Goal: Task Accomplishment & Management: Complete application form

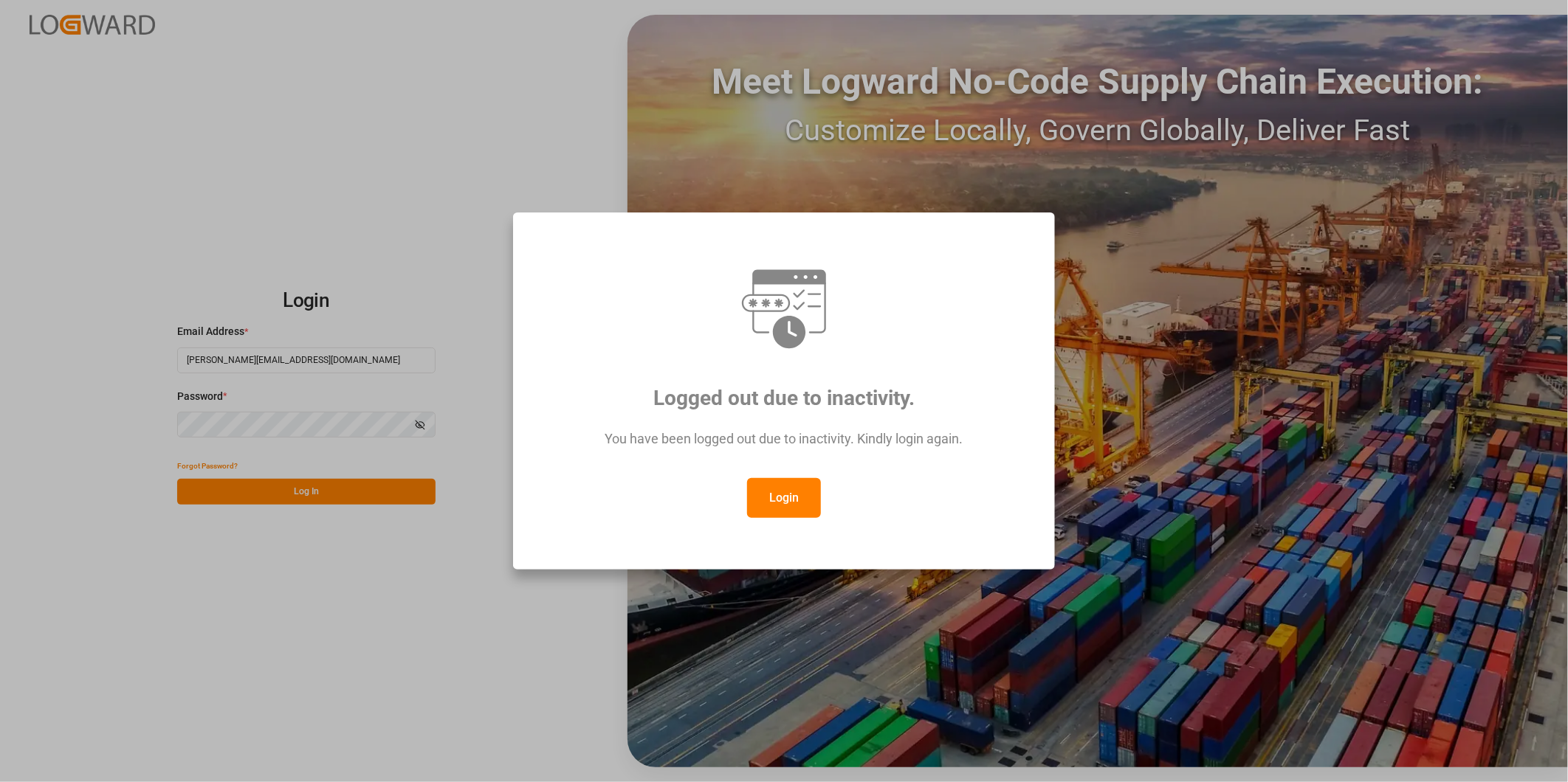
click at [792, 502] on button "Login" at bounding box center [784, 498] width 74 height 40
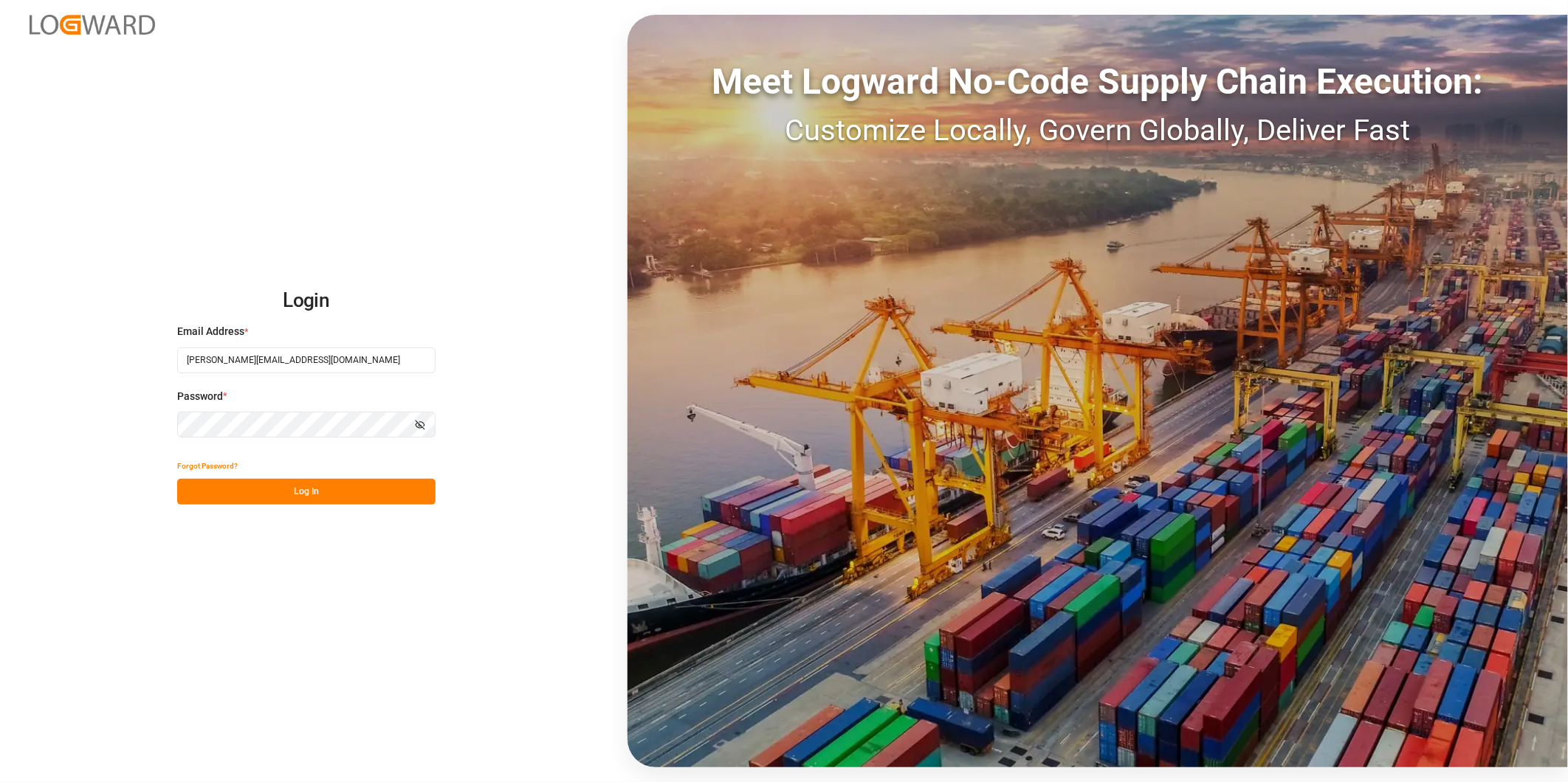
click at [424, 500] on button "Log In" at bounding box center [306, 492] width 259 height 26
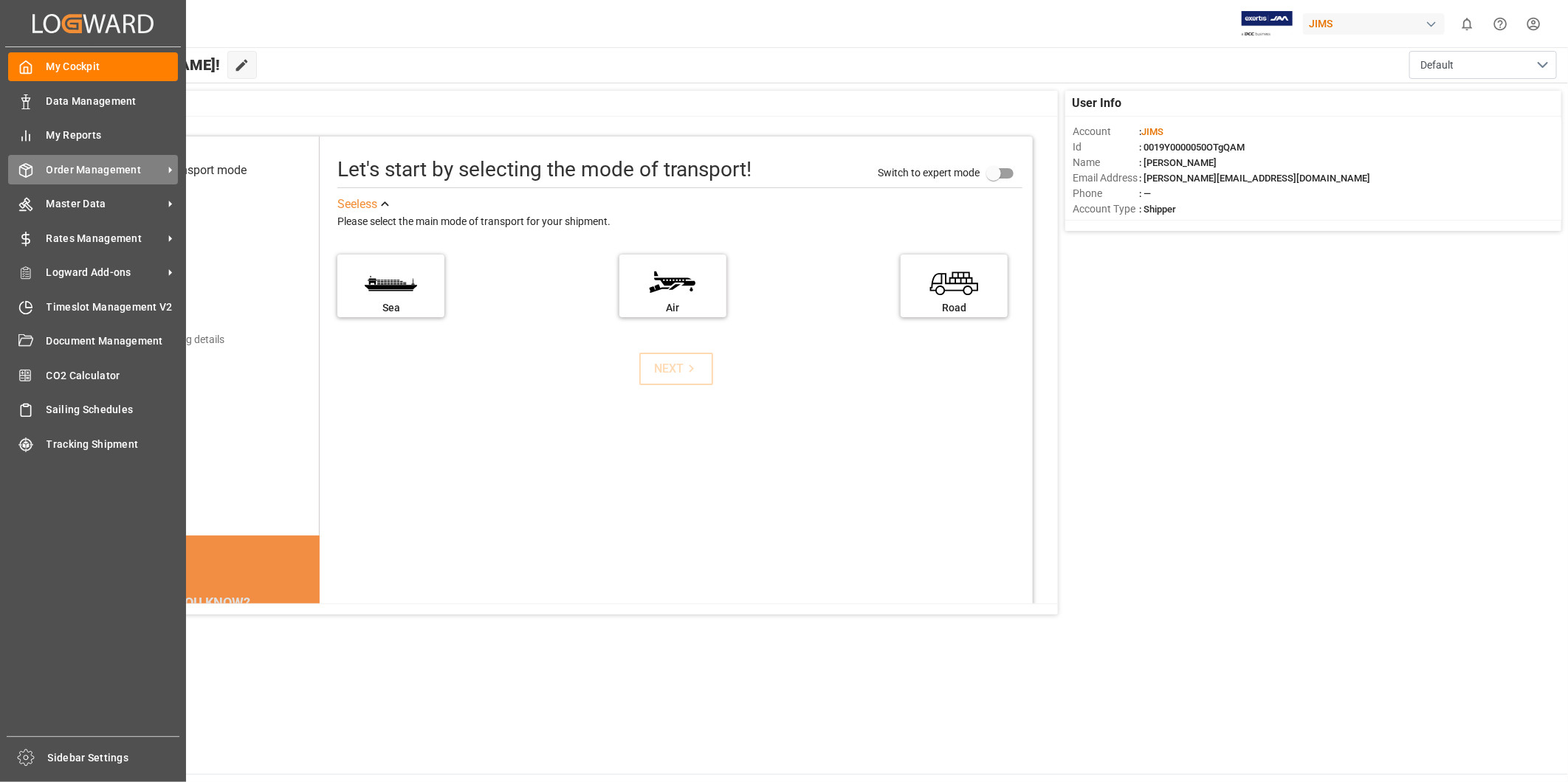
click at [108, 158] on div "Order Management Order Management" at bounding box center [92, 169] width 170 height 29
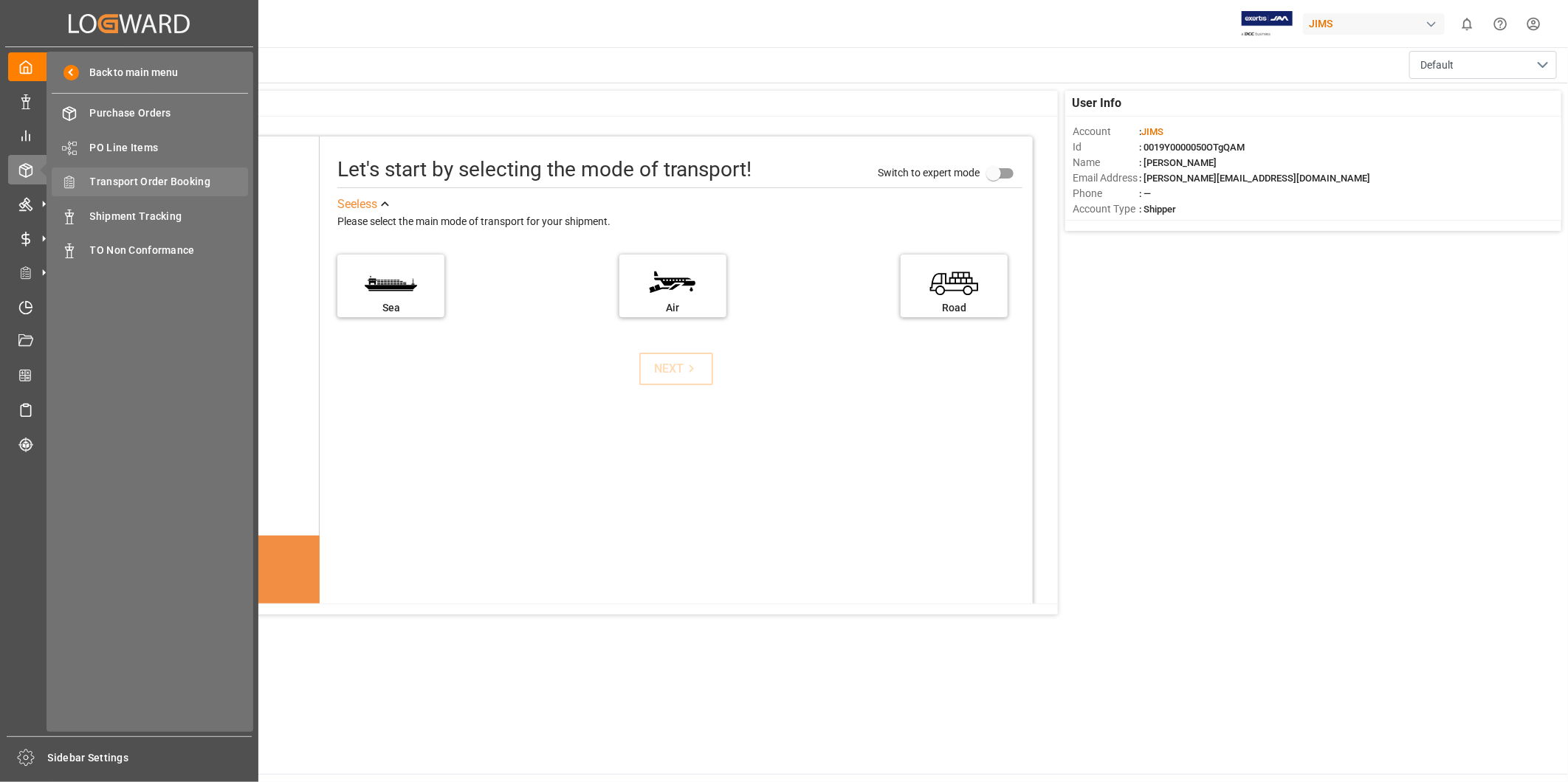
click at [185, 182] on span "Transport Order Booking" at bounding box center [169, 182] width 159 height 16
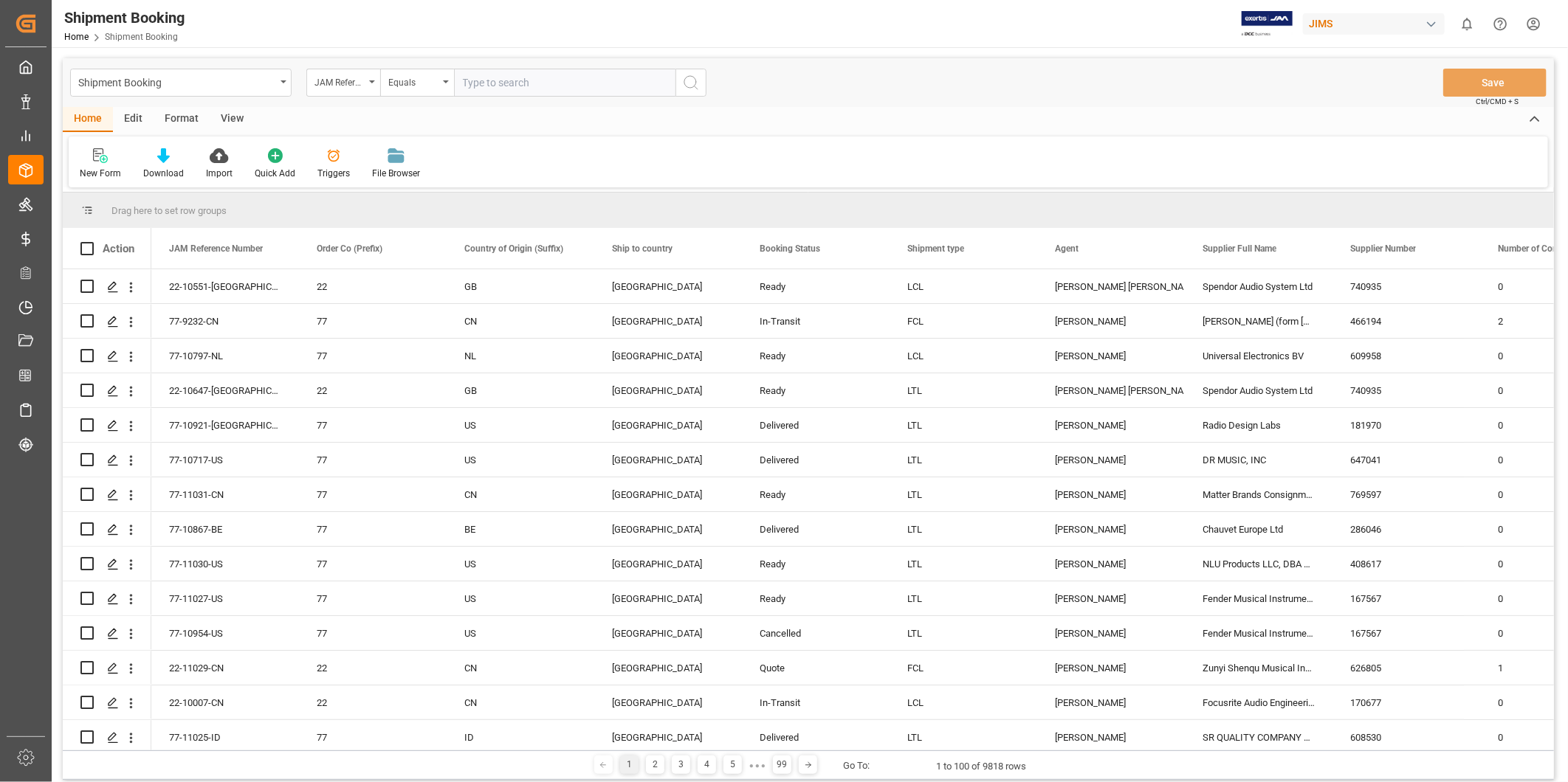
click at [499, 81] on input "text" at bounding box center [565, 83] width 222 height 28
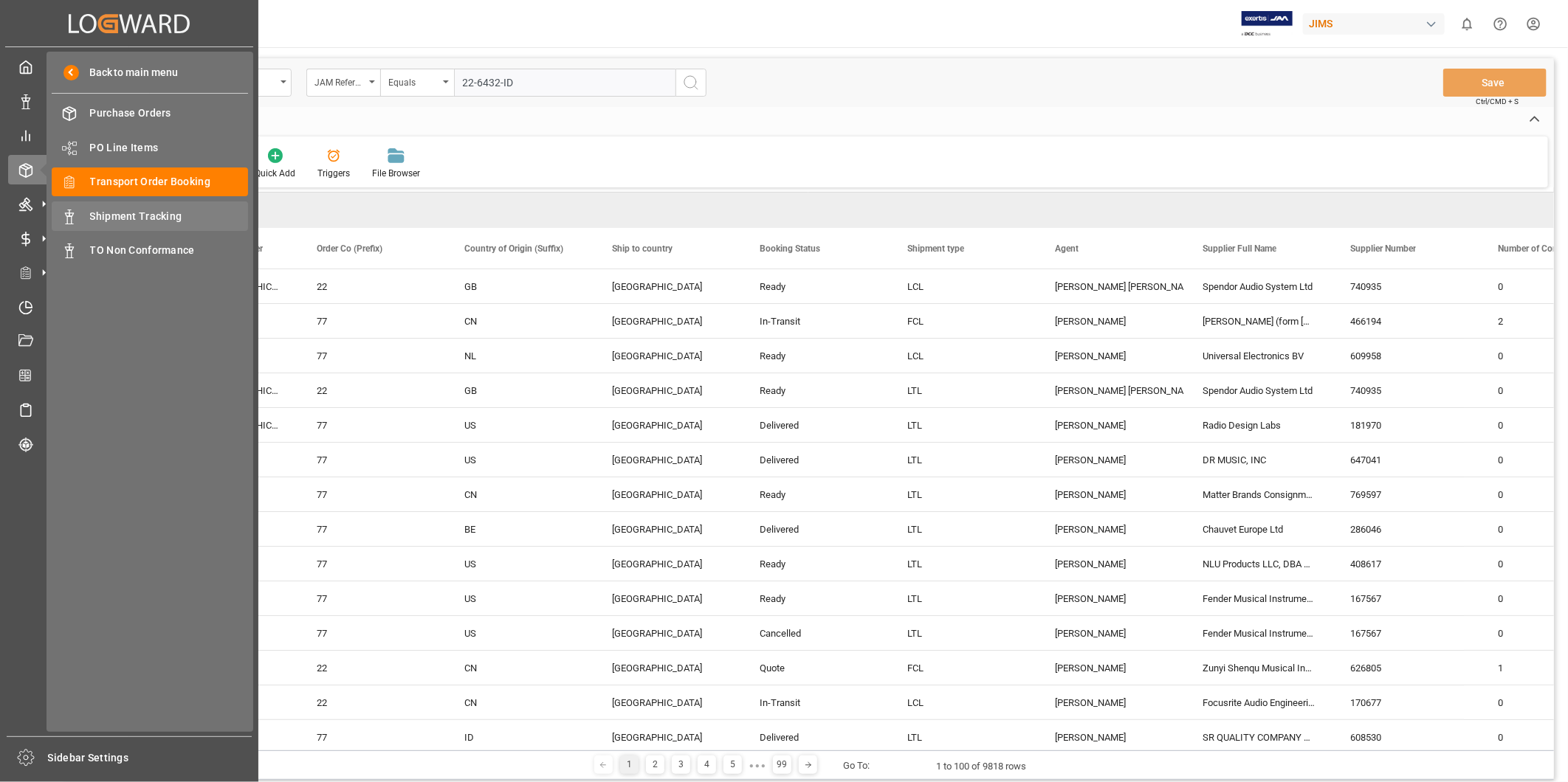
type input "22-6432-ID"
click at [94, 210] on span "Shipment Tracking" at bounding box center [169, 217] width 159 height 16
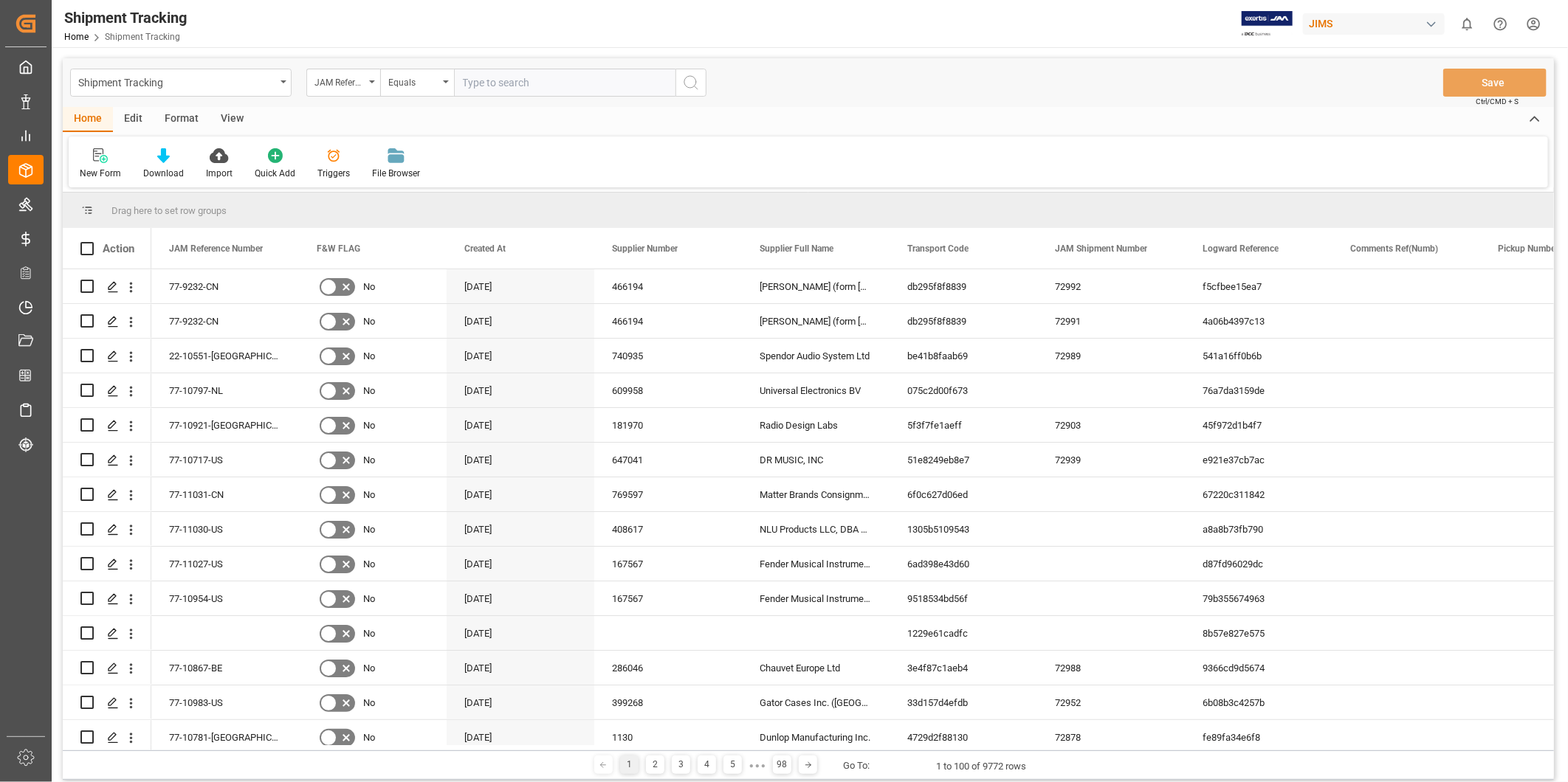
click at [517, 80] on input "text" at bounding box center [565, 83] width 222 height 28
paste input "22-6432-ID"
type input "22-6432-ID"
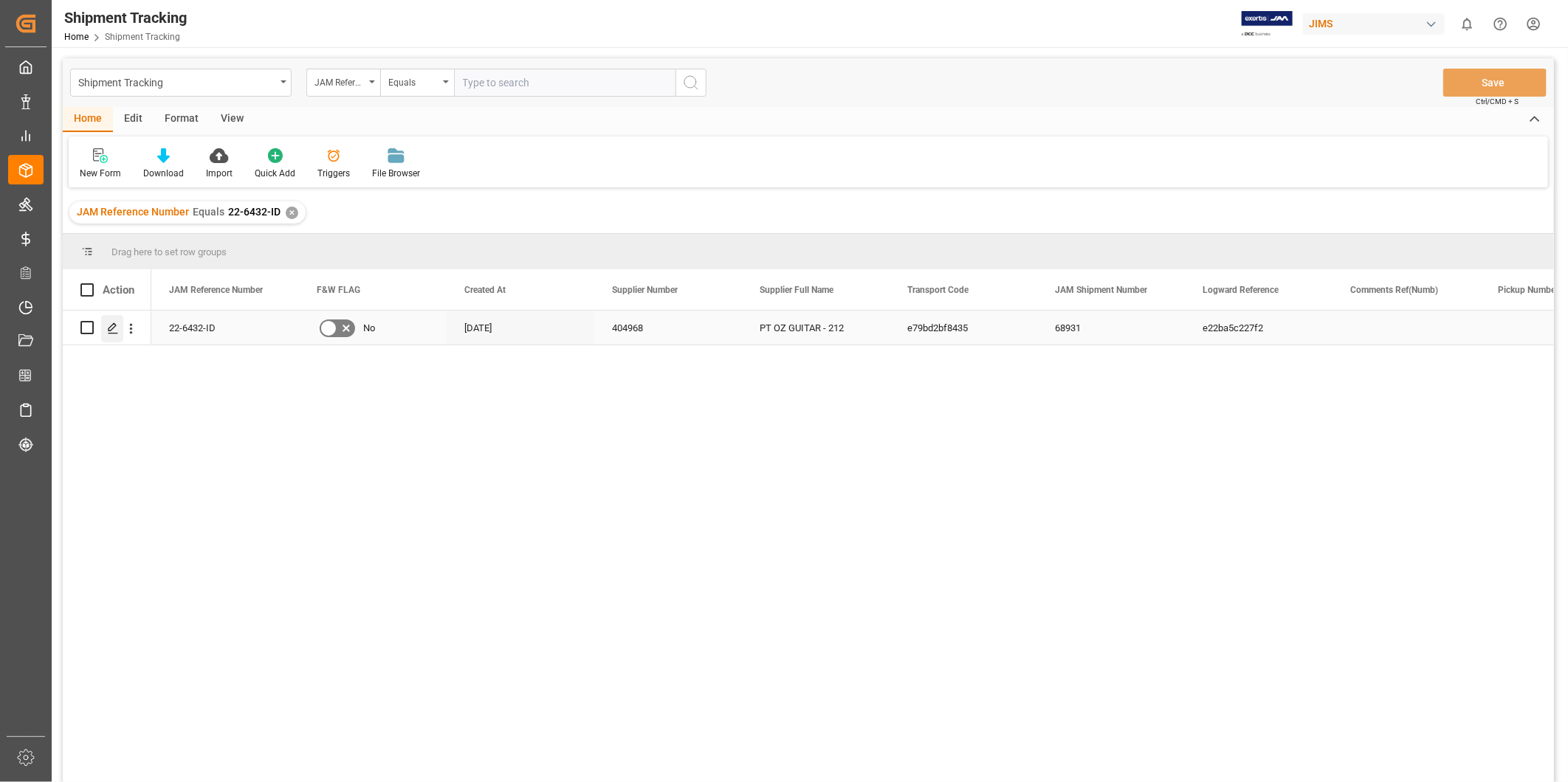
click at [117, 333] on icon "Press SPACE to select this row." at bounding box center [113, 329] width 12 height 12
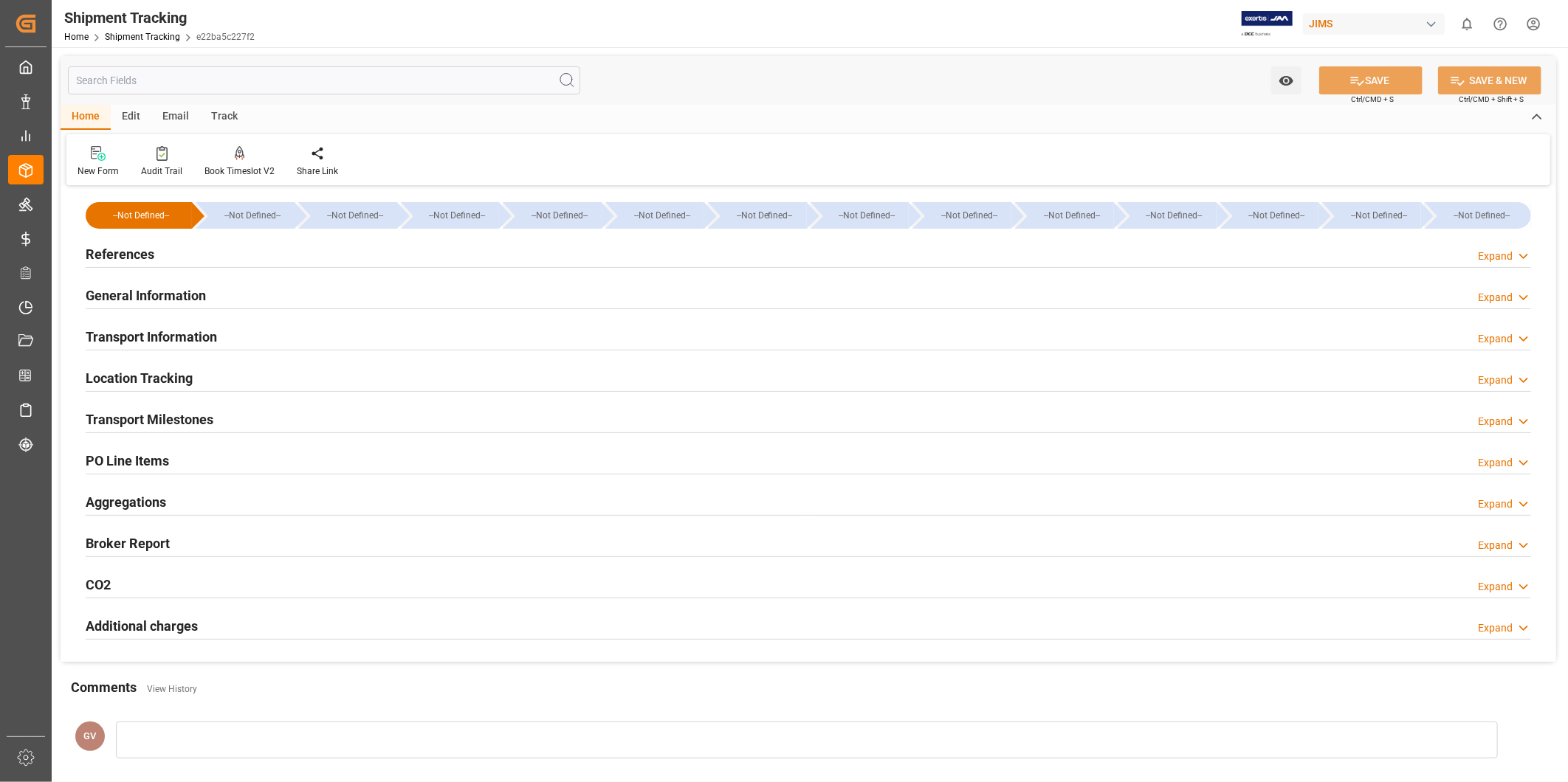
click at [180, 117] on div "Email" at bounding box center [176, 118] width 49 height 25
click at [225, 122] on div "Track" at bounding box center [225, 118] width 49 height 25
click at [90, 121] on div "Home" at bounding box center [86, 118] width 51 height 25
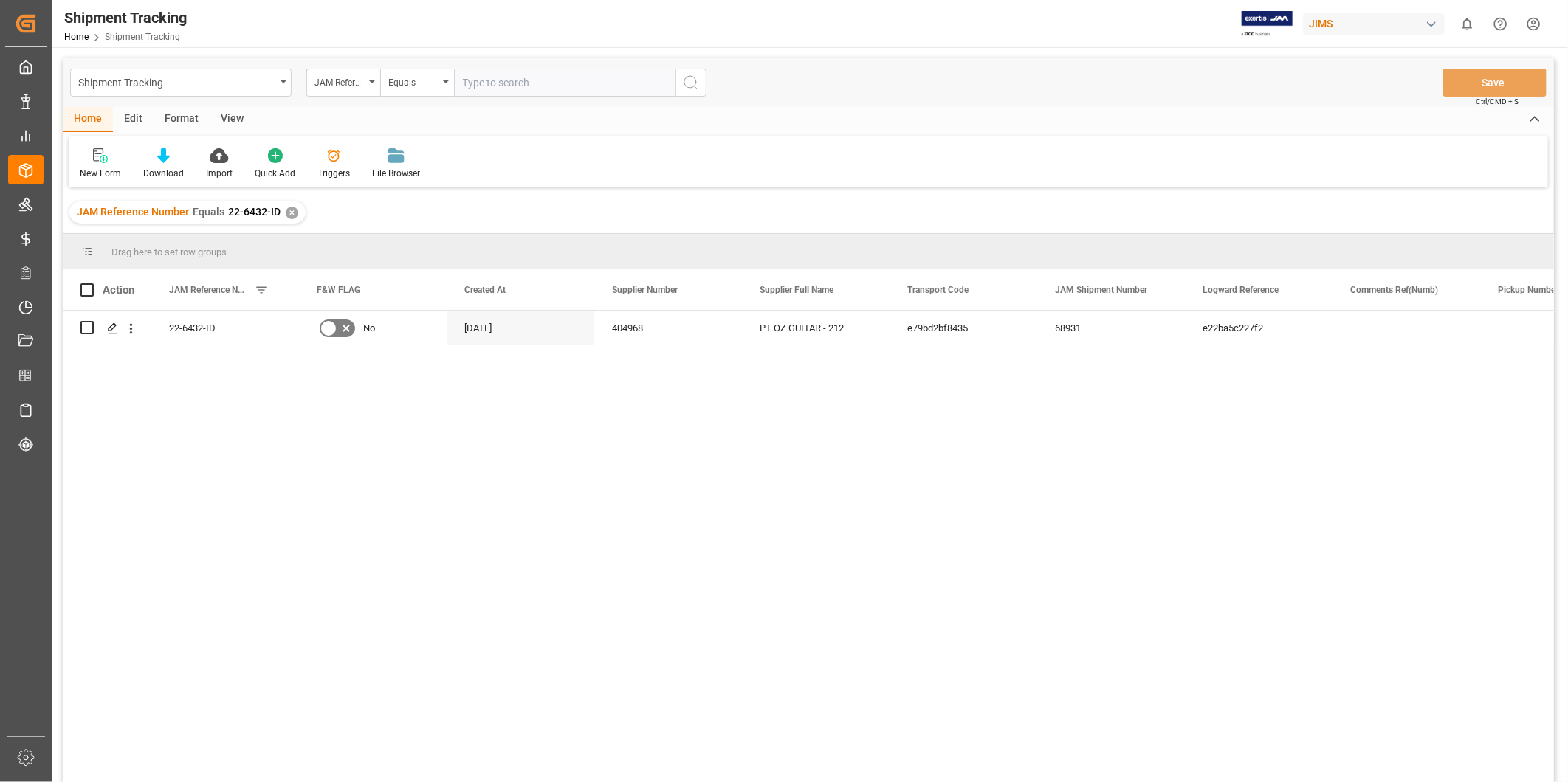
click at [232, 119] on div "View" at bounding box center [232, 120] width 45 height 25
click at [98, 176] on div "Default" at bounding box center [94, 174] width 29 height 14
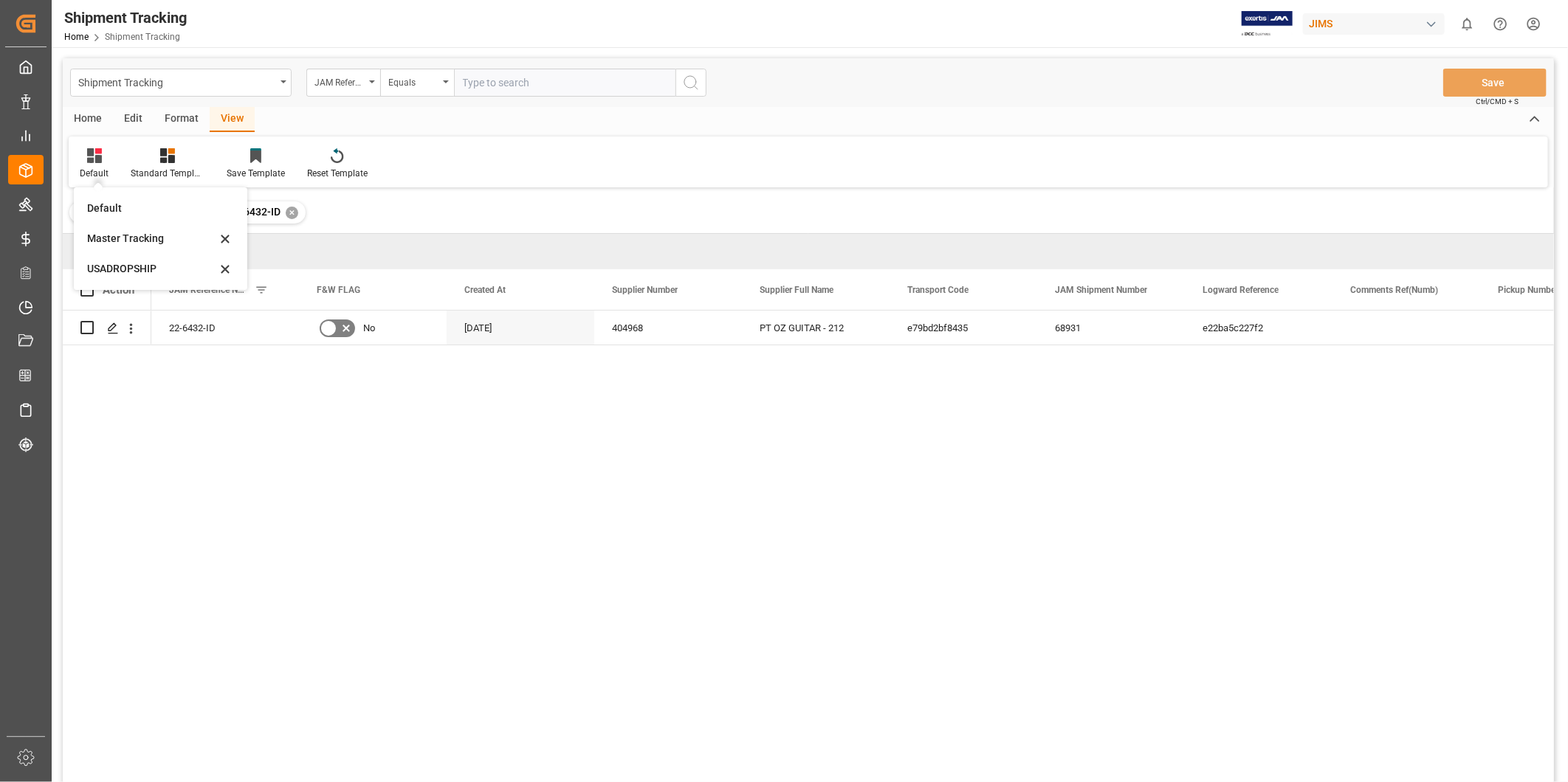
click at [127, 263] on div "USADROPSHIP" at bounding box center [152, 269] width 129 height 16
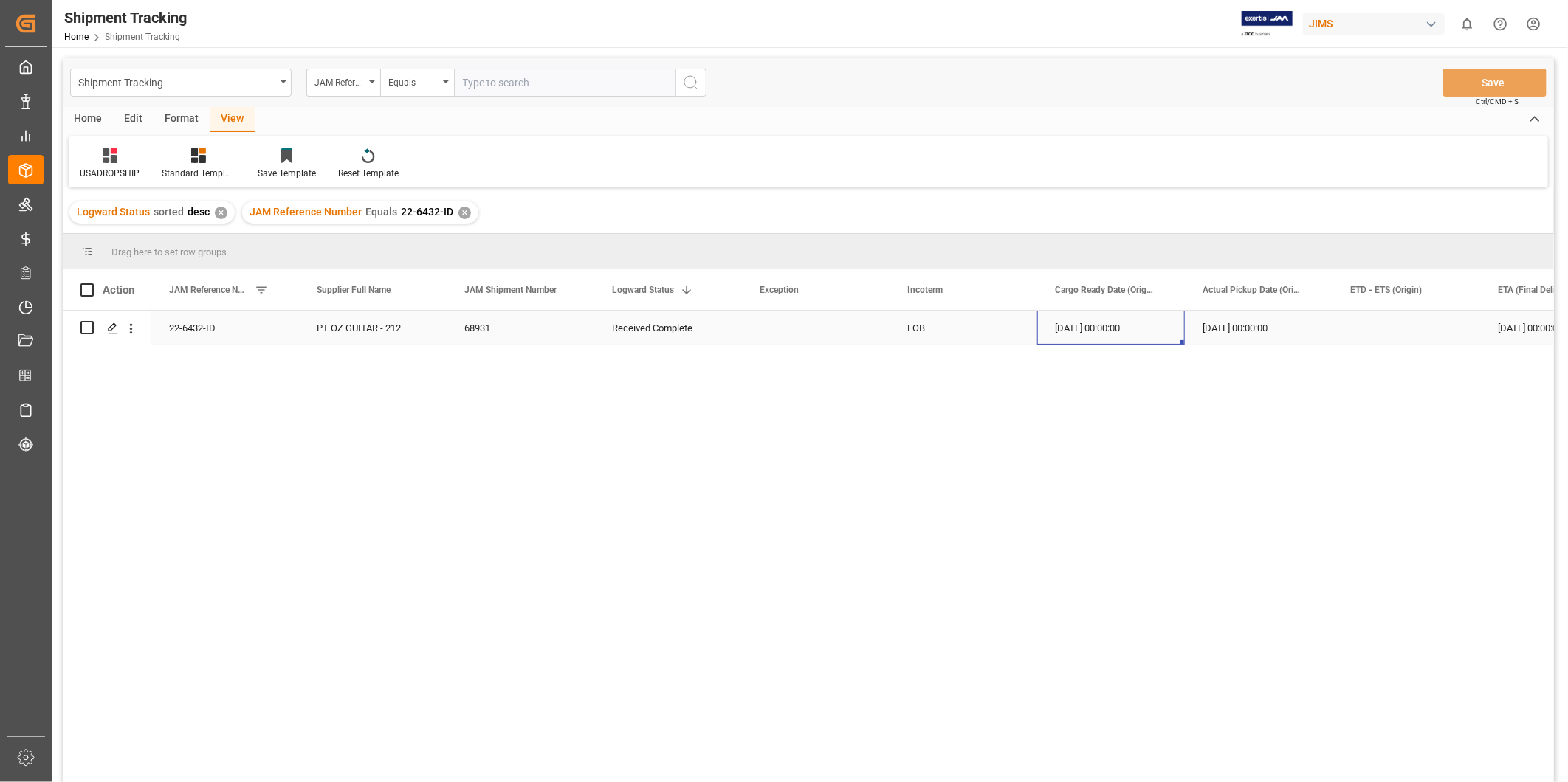
click at [1098, 337] on div "[DATE] 00:00:00" at bounding box center [1111, 328] width 148 height 34
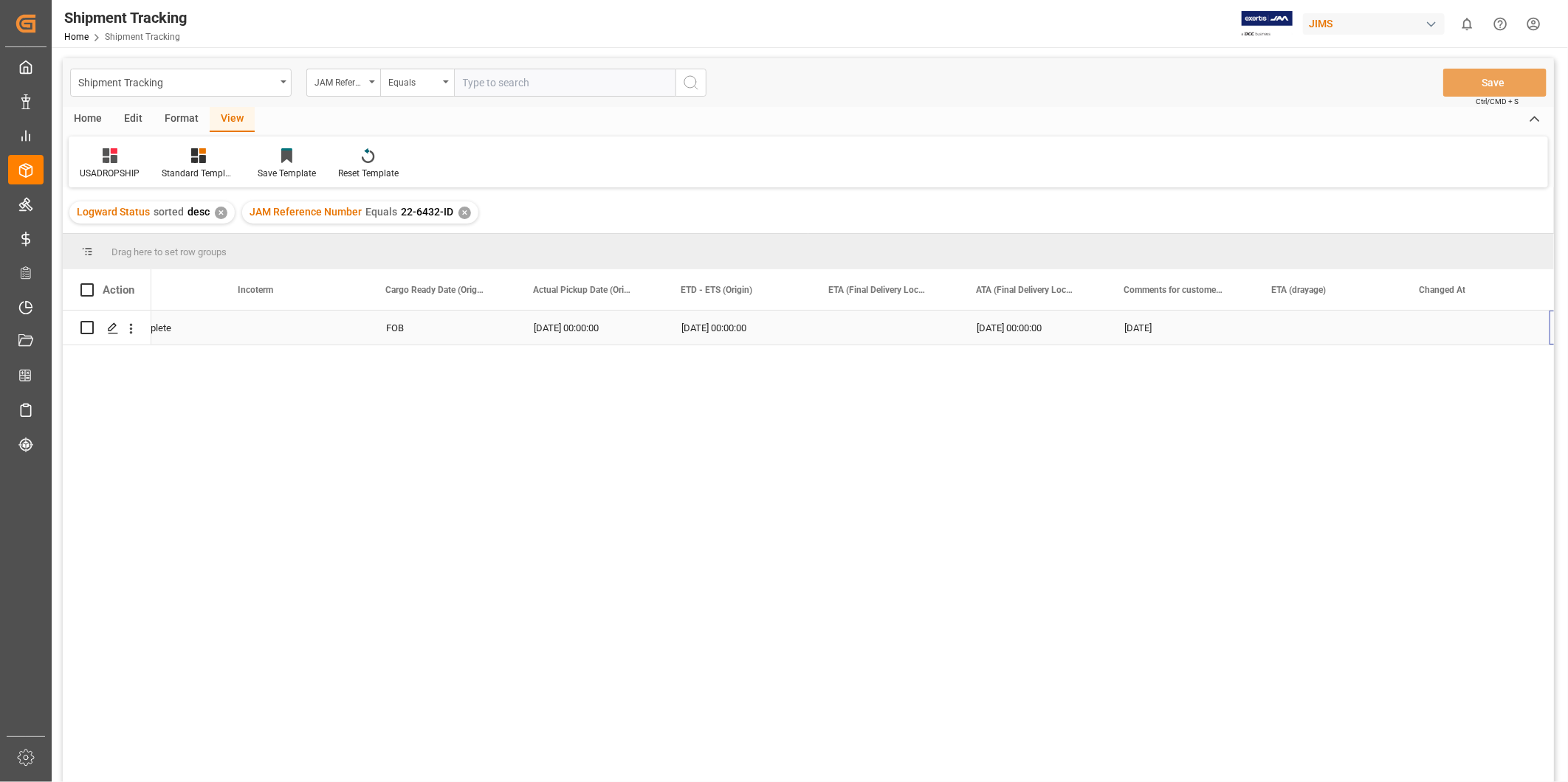
scroll to position [0, 664]
click at [120, 164] on div "USADROPSHIP" at bounding box center [110, 163] width 82 height 32
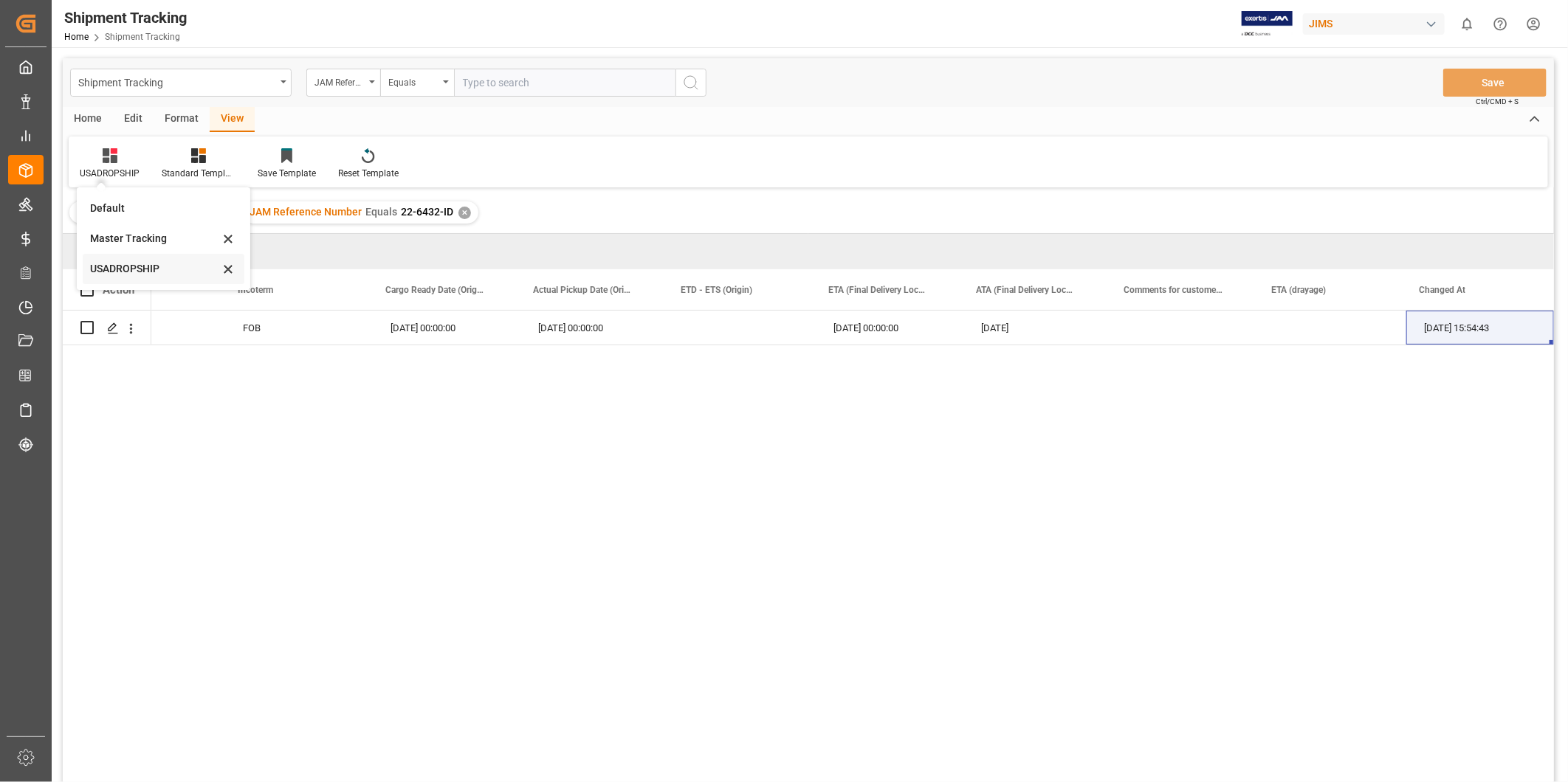
click at [144, 267] on div "USADROPSHIP" at bounding box center [155, 269] width 129 height 16
click at [121, 173] on div "USADROPSHIP" at bounding box center [109, 174] width 59 height 14
click at [125, 233] on div "Master Tracking" at bounding box center [155, 239] width 129 height 16
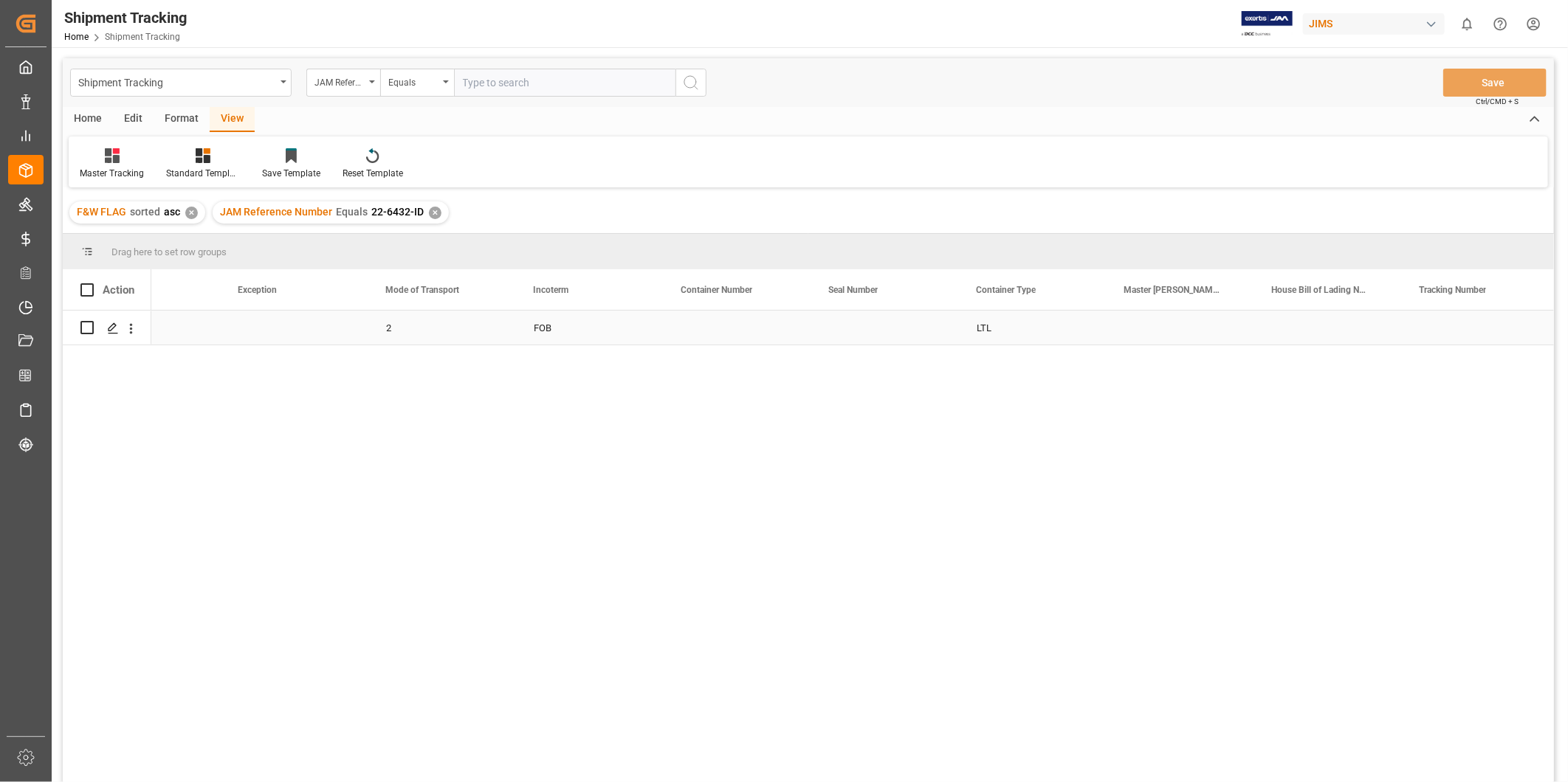
click at [866, 326] on div "Press SPACE to select this row." at bounding box center [885, 328] width 148 height 34
click at [1289, 338] on div "Press SPACE to select this row." at bounding box center [1328, 328] width 148 height 34
click at [1289, 338] on div "Press SPACE to select this row." at bounding box center [1328, 328] width 148 height 34
click at [1289, 338] on input "Press SPACE to select this row." at bounding box center [1328, 337] width 124 height 28
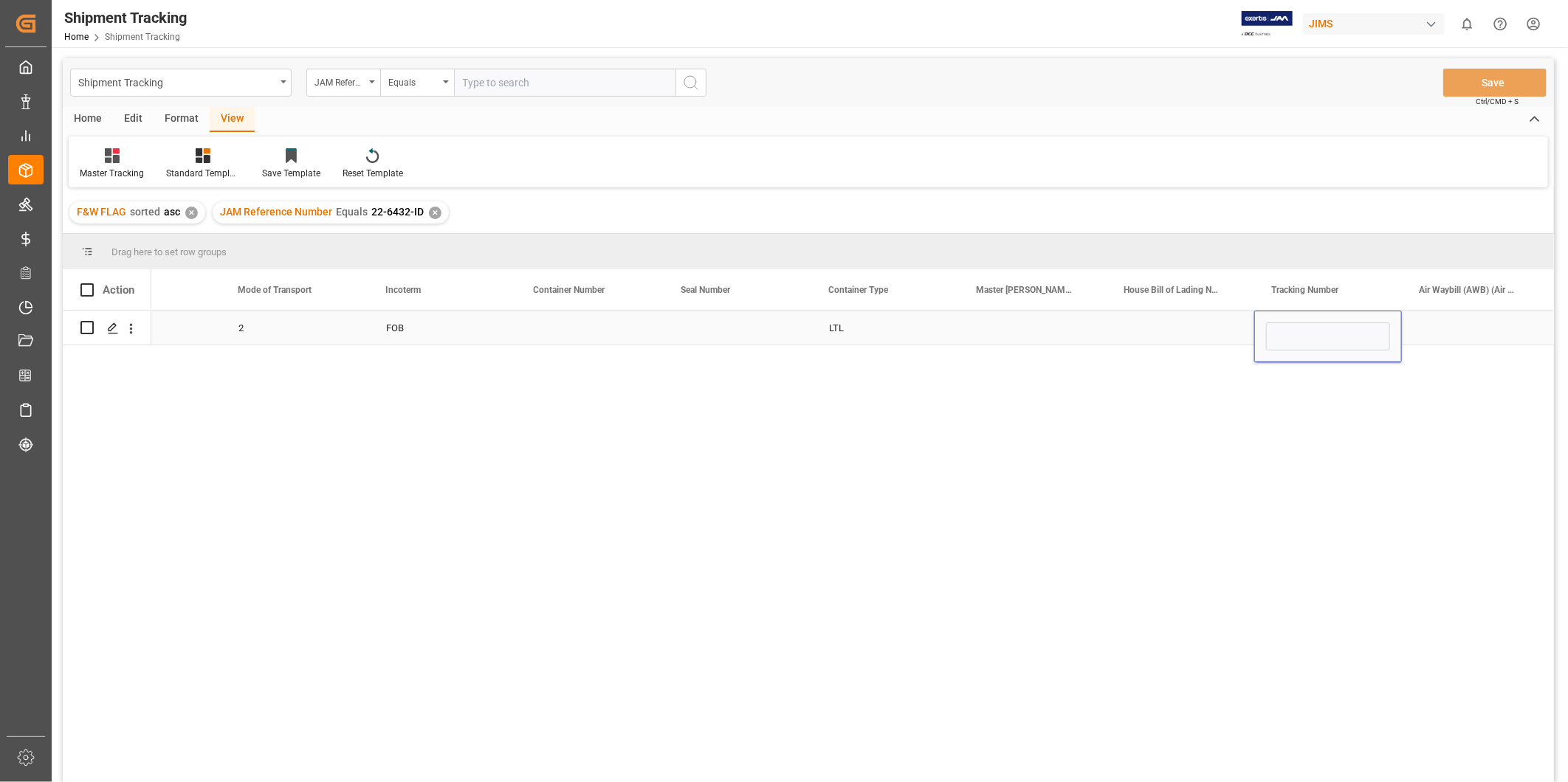
type input "22-6432-ID"
click at [1477, 327] on div "Press SPACE to select this row." at bounding box center [1476, 328] width 148 height 34
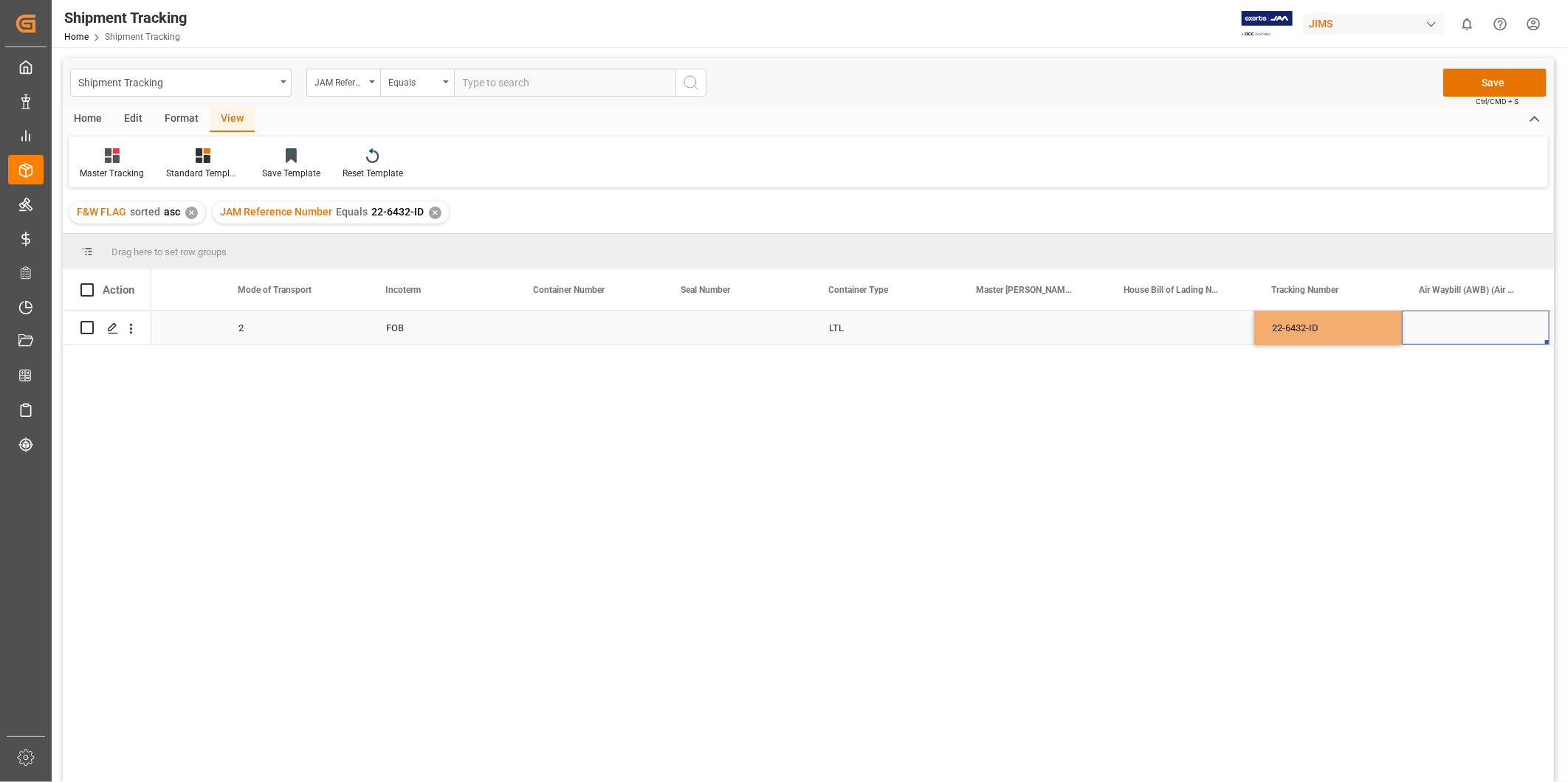
click at [1339, 336] on div "22-6432-ID" at bounding box center [1328, 328] width 148 height 34
click at [1316, 399] on div "No 2 FOB LTL 22-6432-ID [DATE] 00:00:00" at bounding box center [853, 551] width 1403 height 481
drag, startPoint x: 1322, startPoint y: 356, endPoint x: 1324, endPoint y: 341, distance: 15.1
click at [1322, 355] on div "22-6432-ID" at bounding box center [1328, 337] width 148 height 52
click at [1324, 340] on input "22-6432-ID" at bounding box center [1328, 337] width 124 height 28
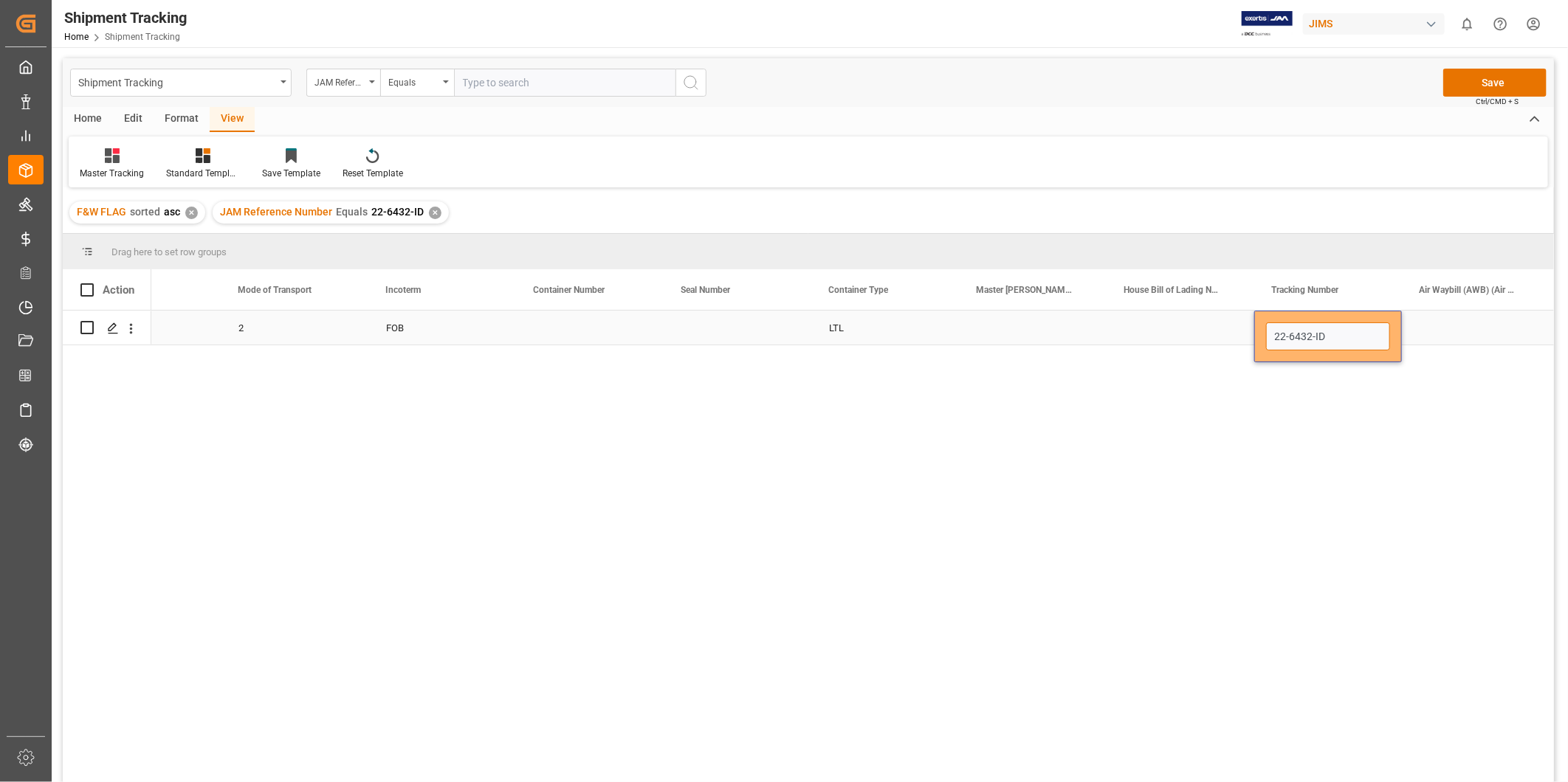
click at [1324, 340] on input "22-6432-ID" at bounding box center [1328, 337] width 124 height 28
paste input "770475349714"
type input "770475349714"
click at [1429, 329] on div "Press SPACE to select this row." at bounding box center [1476, 328] width 148 height 34
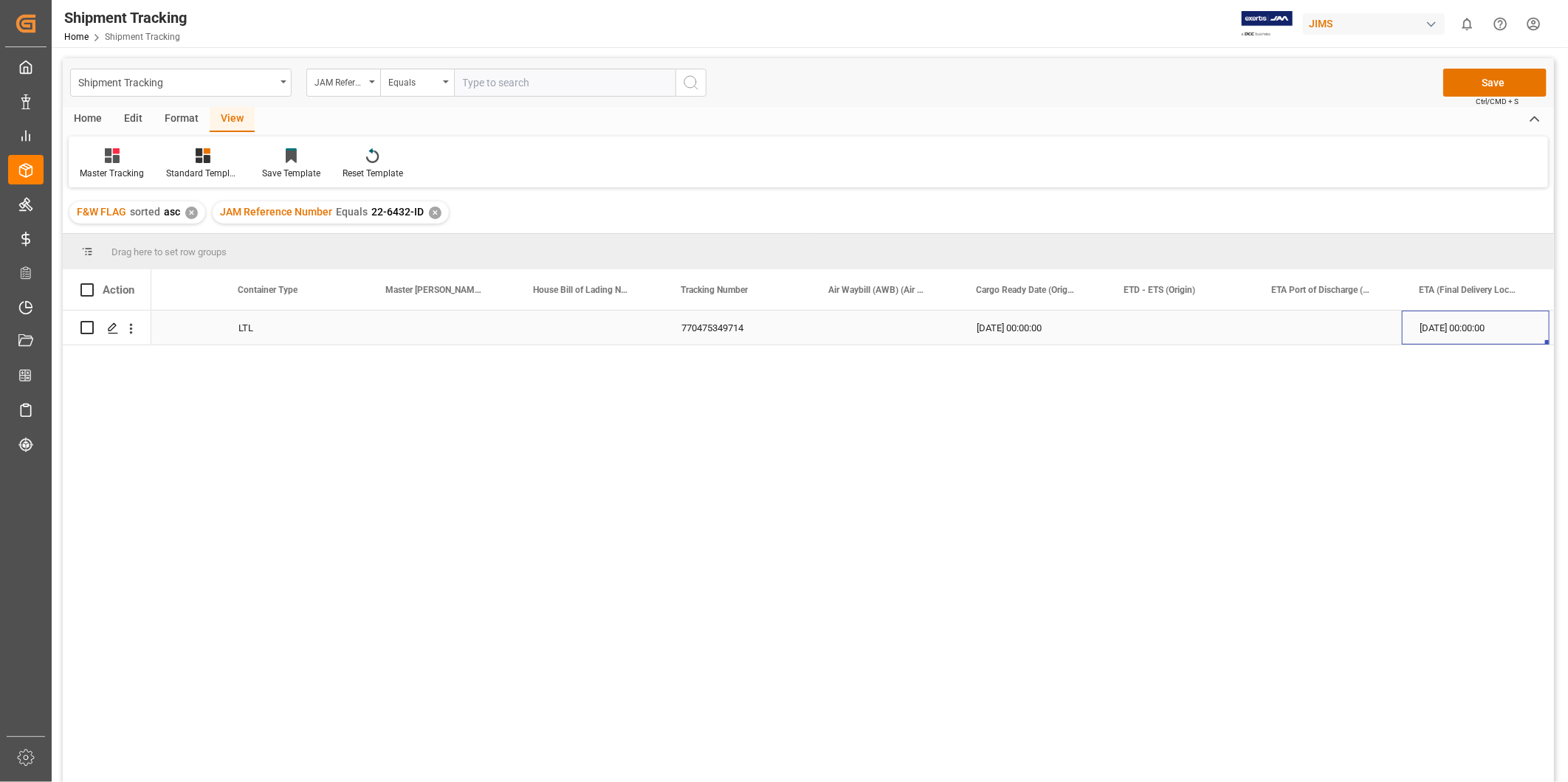
scroll to position [0, 1993]
click at [522, 333] on div "Press SPACE to select this row." at bounding box center [594, 328] width 148 height 34
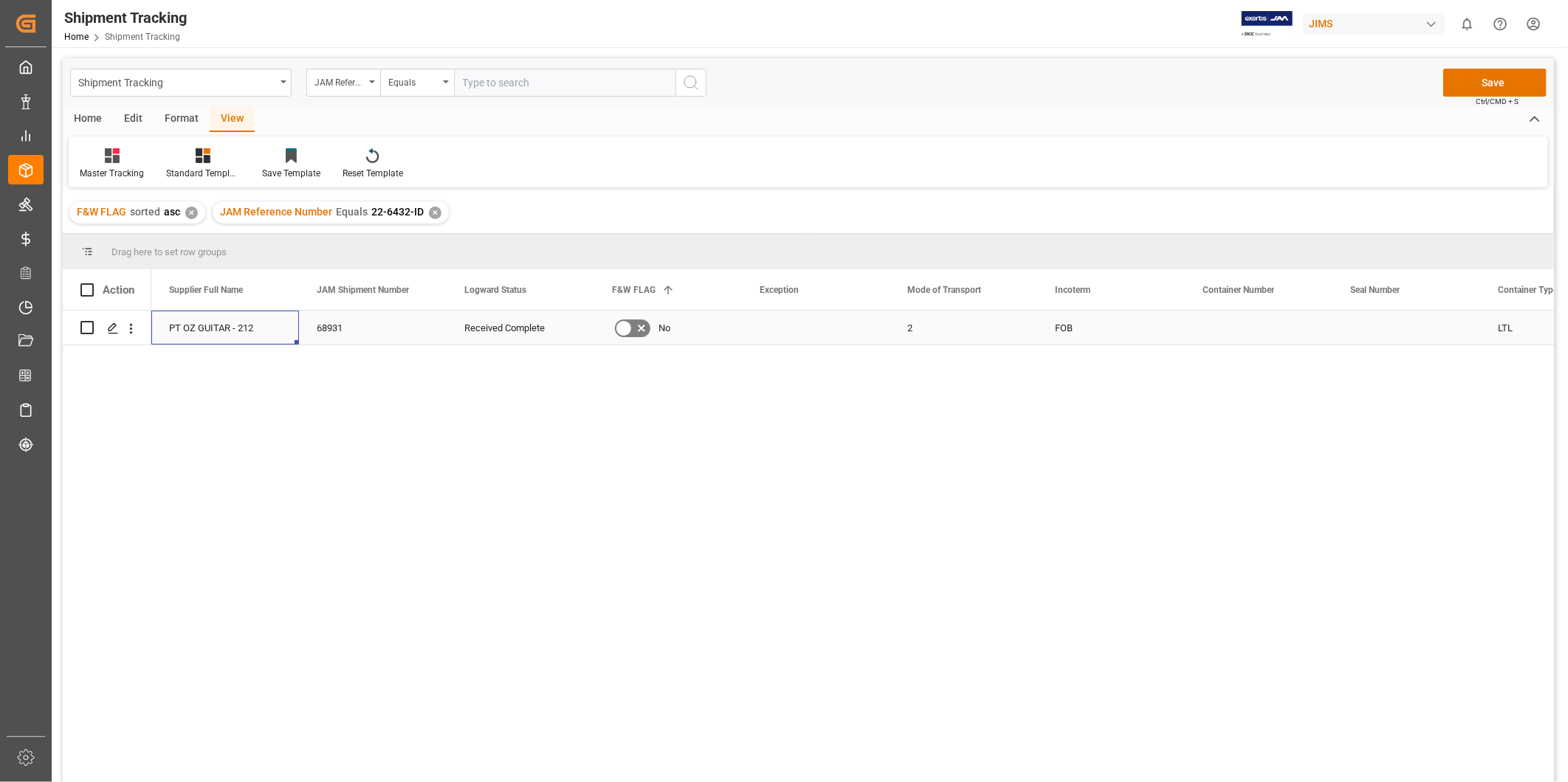
scroll to position [0, 0]
drag, startPoint x: 1256, startPoint y: 555, endPoint x: 1261, endPoint y: 514, distance: 41.3
click at [1254, 555] on div "LTL FOB 2 No Received Complete 68931 PT OZ GUITAR - 212 22-6432-ID" at bounding box center [853, 551] width 1403 height 481
click at [1056, 338] on div "2" at bounding box center [1111, 328] width 148 height 34
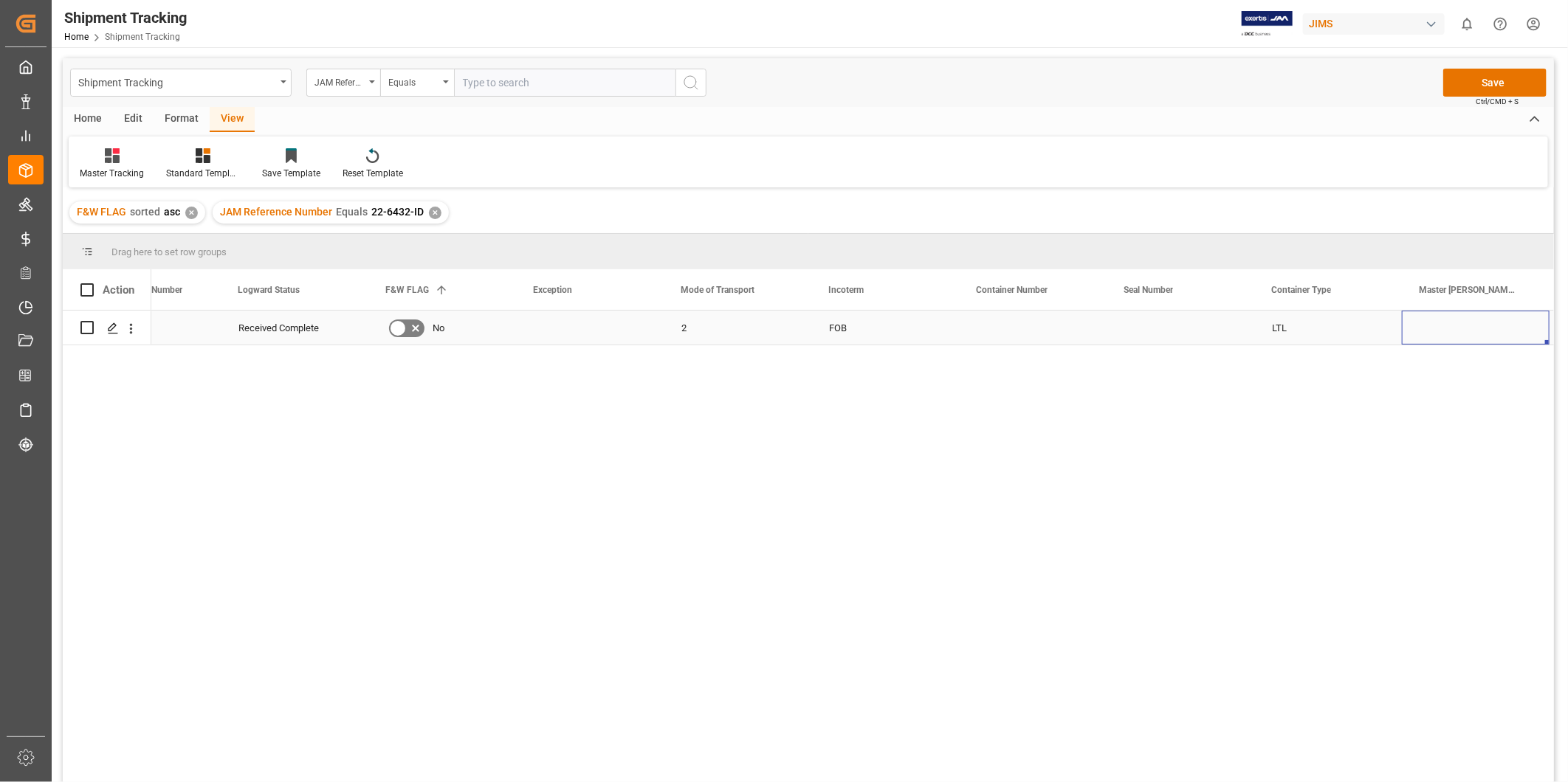
scroll to position [0, 816]
click at [1140, 311] on div "Press SPACE to select this row." at bounding box center [1181, 328] width 148 height 34
click at [1142, 323] on div "Press SPACE to select this row." at bounding box center [1181, 328] width 148 height 34
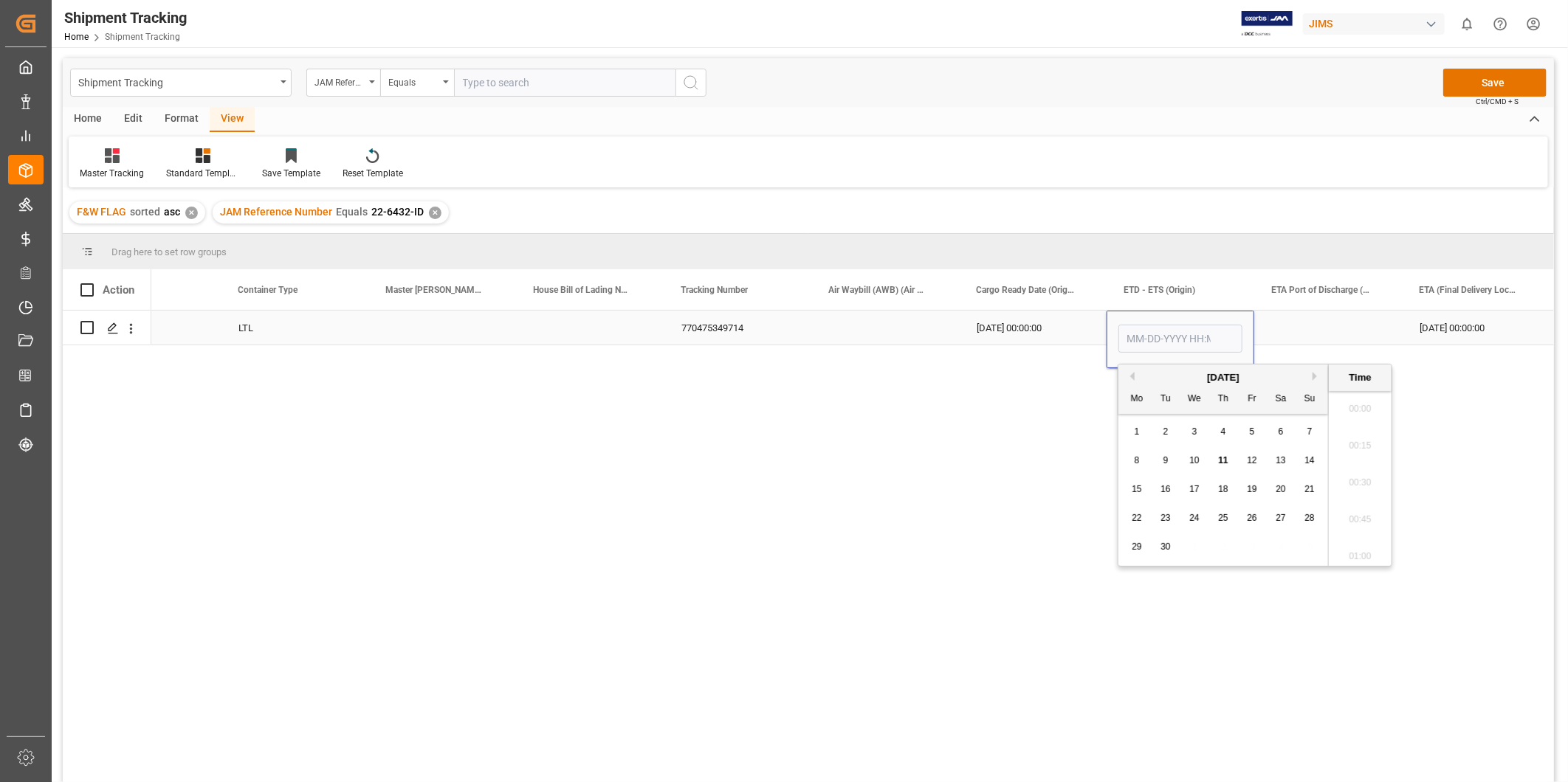
scroll to position [1739, 0]
click at [1132, 377] on button "Previous Month" at bounding box center [1129, 375] width 9 height 9
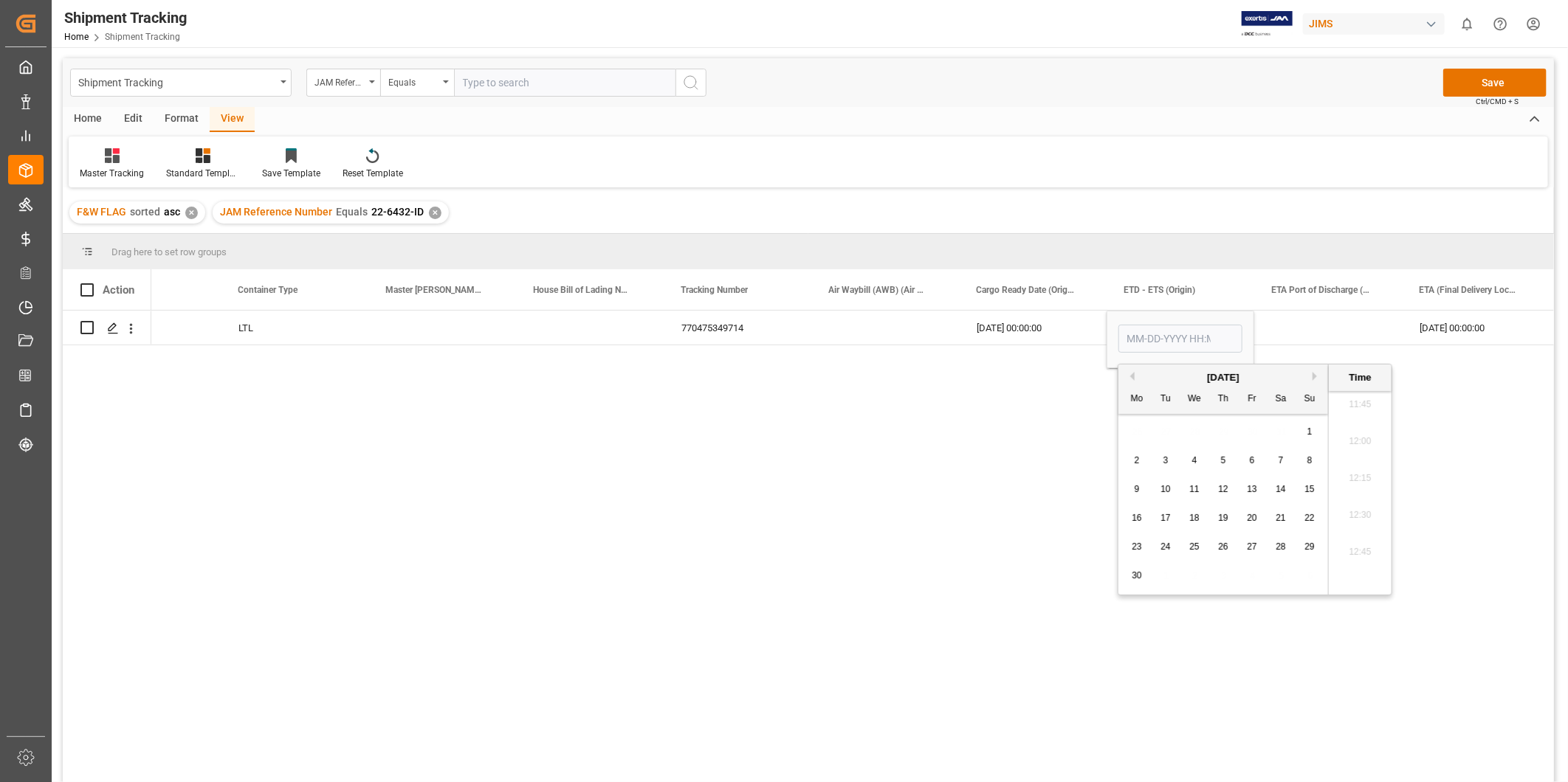
click at [1132, 377] on button "Previous Month" at bounding box center [1129, 375] width 9 height 9
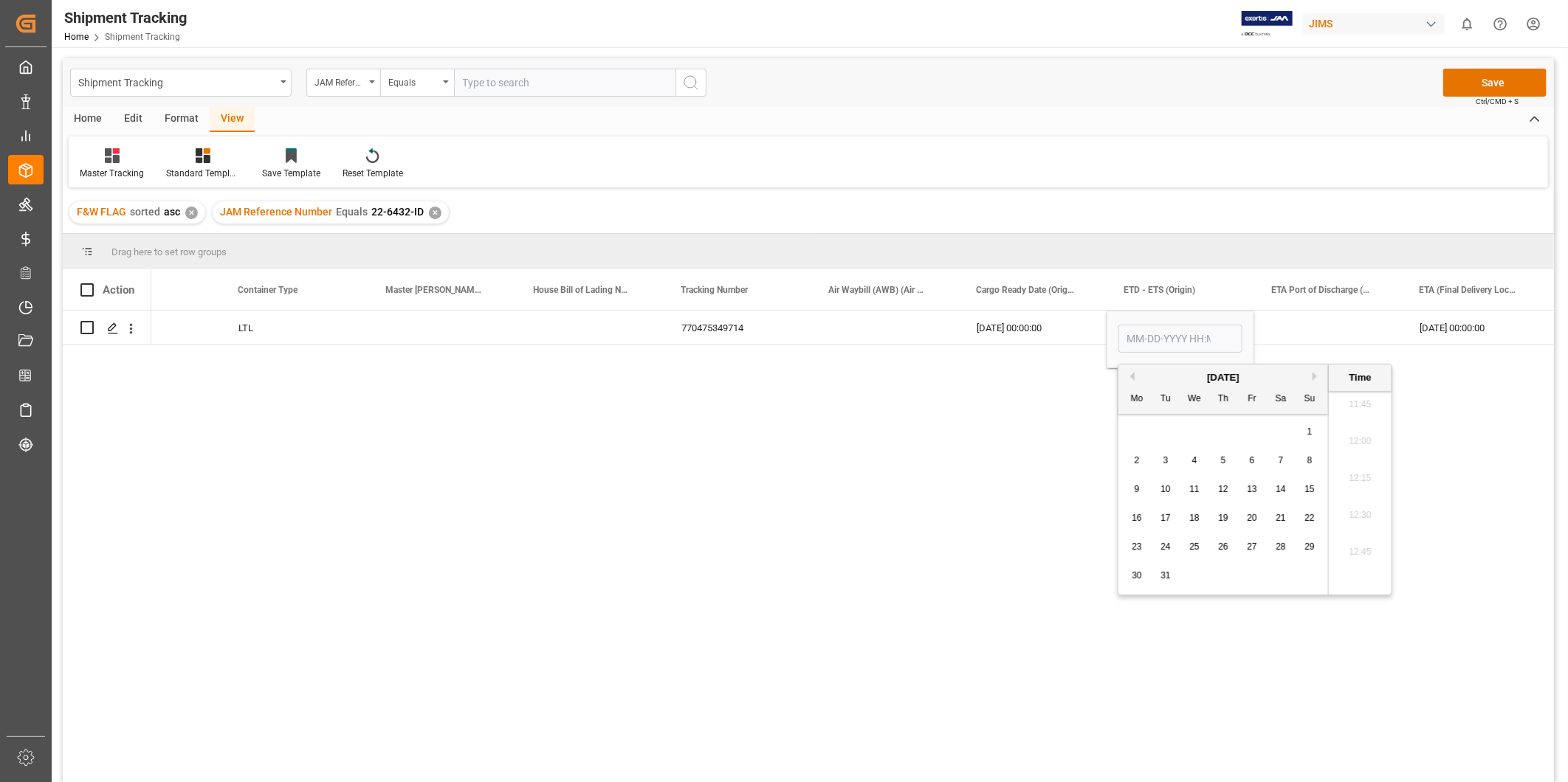
click at [1132, 377] on button "Previous Month" at bounding box center [1129, 375] width 9 height 9
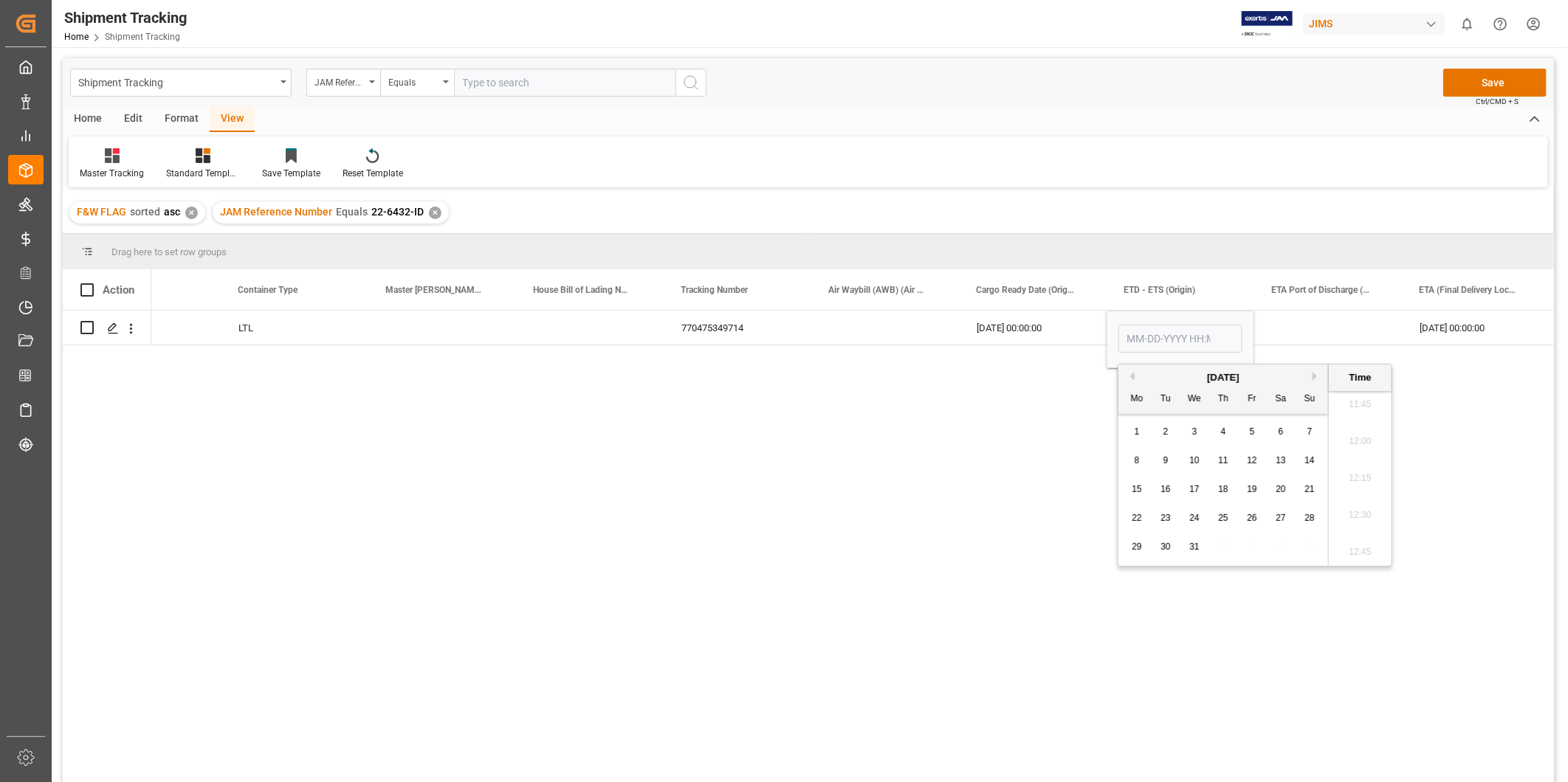
click at [1319, 378] on button "Next Month" at bounding box center [1316, 375] width 9 height 9
click at [1318, 378] on button "Next Month" at bounding box center [1316, 375] width 9 height 9
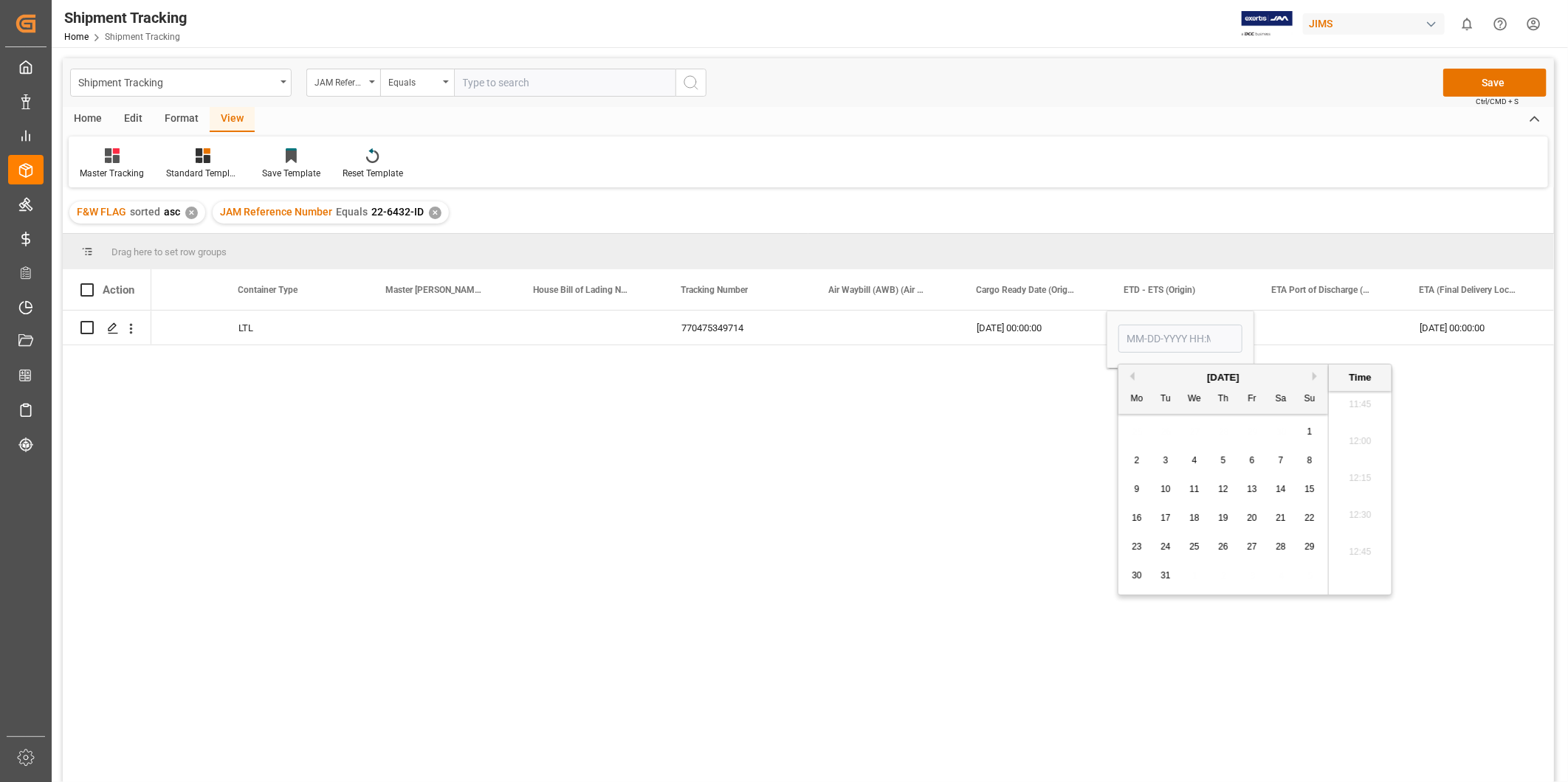
click at [1198, 461] on div "4" at bounding box center [1194, 461] width 18 height 18
type input "[DATE] 00:00"
click at [1301, 336] on div "Press SPACE to select this row." at bounding box center [1328, 328] width 148 height 34
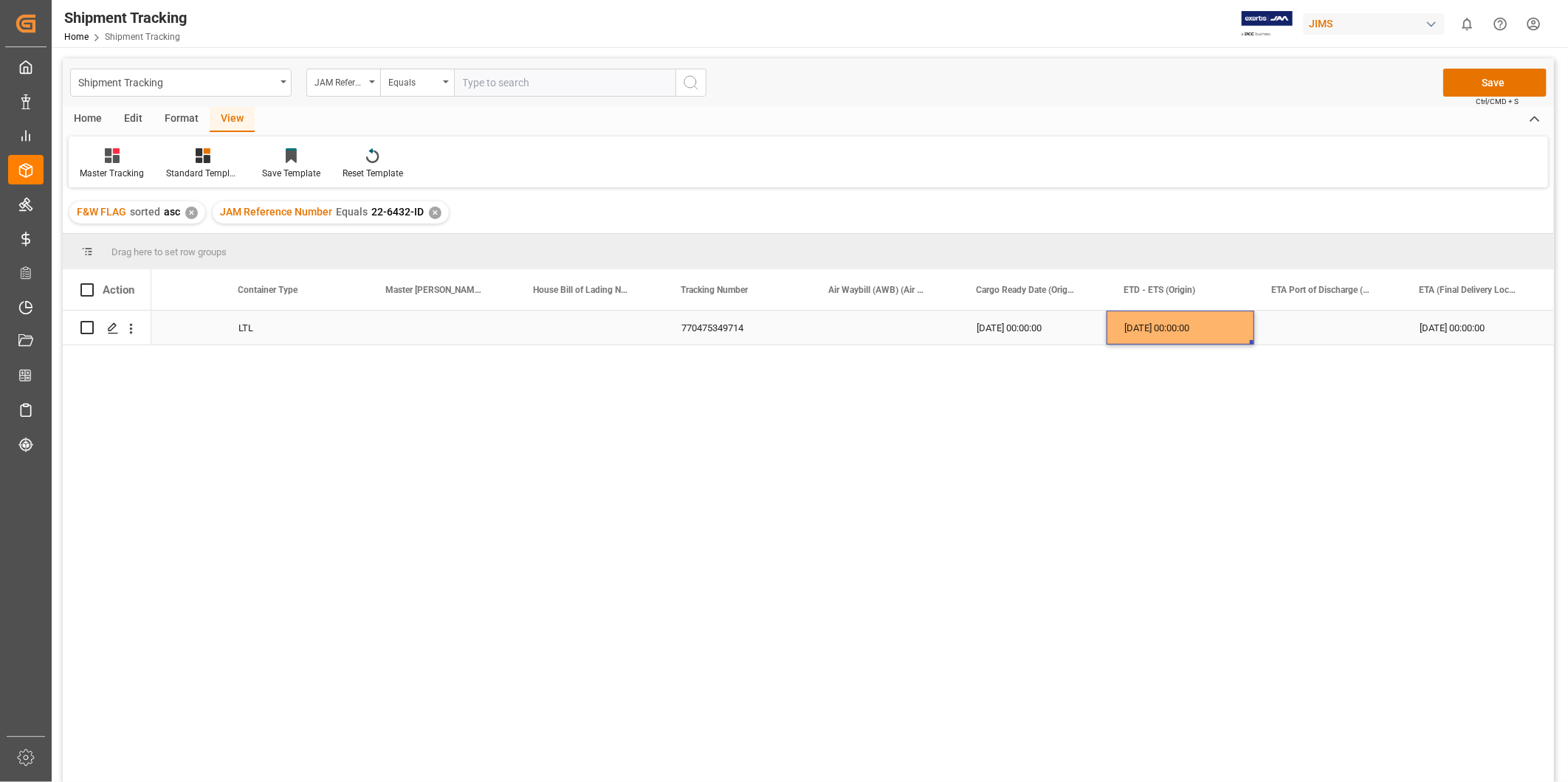
click at [1211, 334] on div "[DATE] 00:00:00" at bounding box center [1181, 328] width 148 height 34
click at [1354, 323] on div "Press SPACE to select this row." at bounding box center [1328, 328] width 148 height 34
click at [1431, 313] on div "[DATE] 00:00:00" at bounding box center [1476, 328] width 148 height 34
click at [1357, 329] on div "Press SPACE to select this row." at bounding box center [1328, 328] width 148 height 34
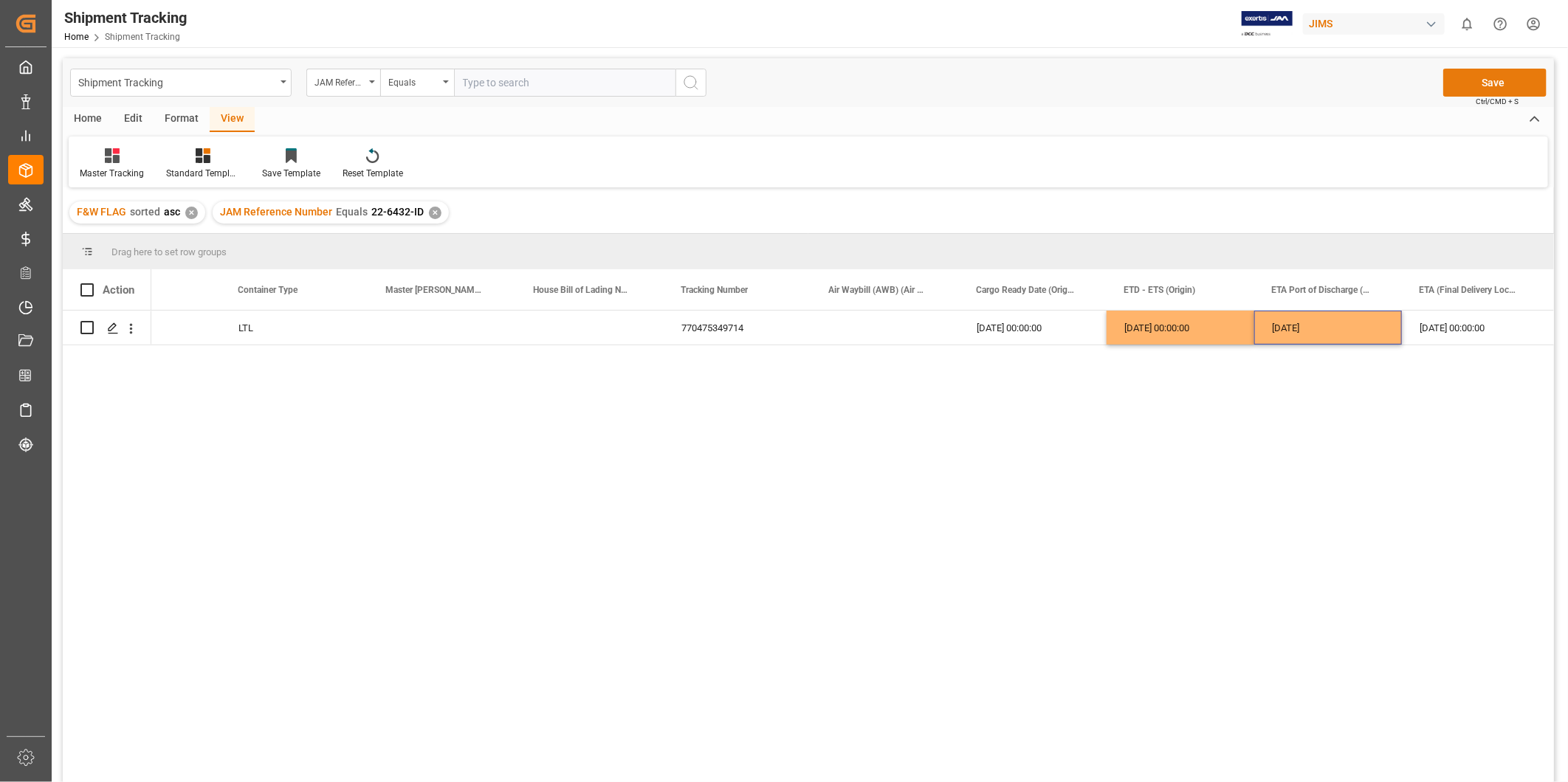
click at [1493, 89] on button "Save" at bounding box center [1495, 83] width 103 height 28
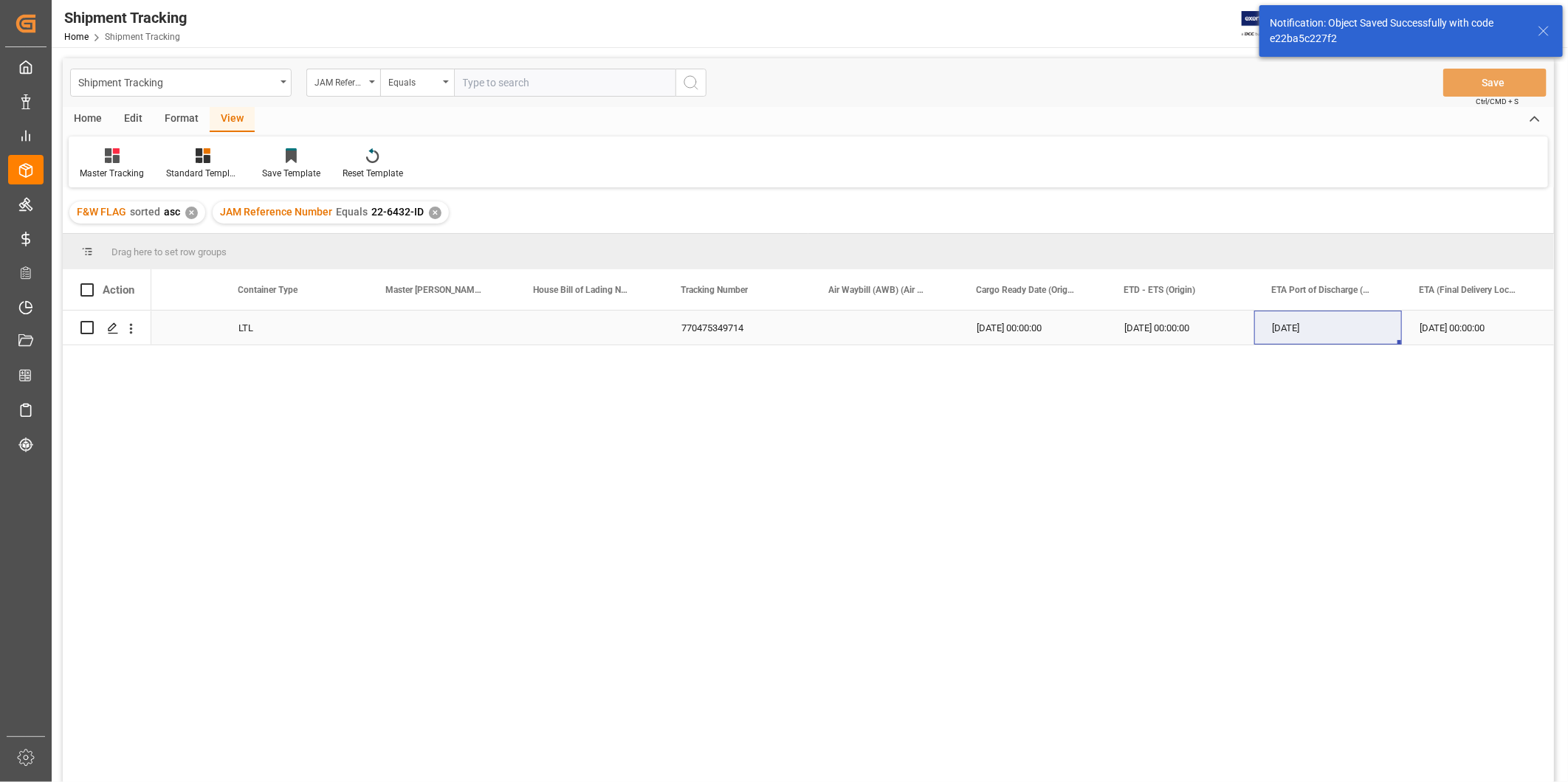
click at [1435, 330] on div "[DATE] 00:00:00" at bounding box center [1476, 328] width 148 height 34
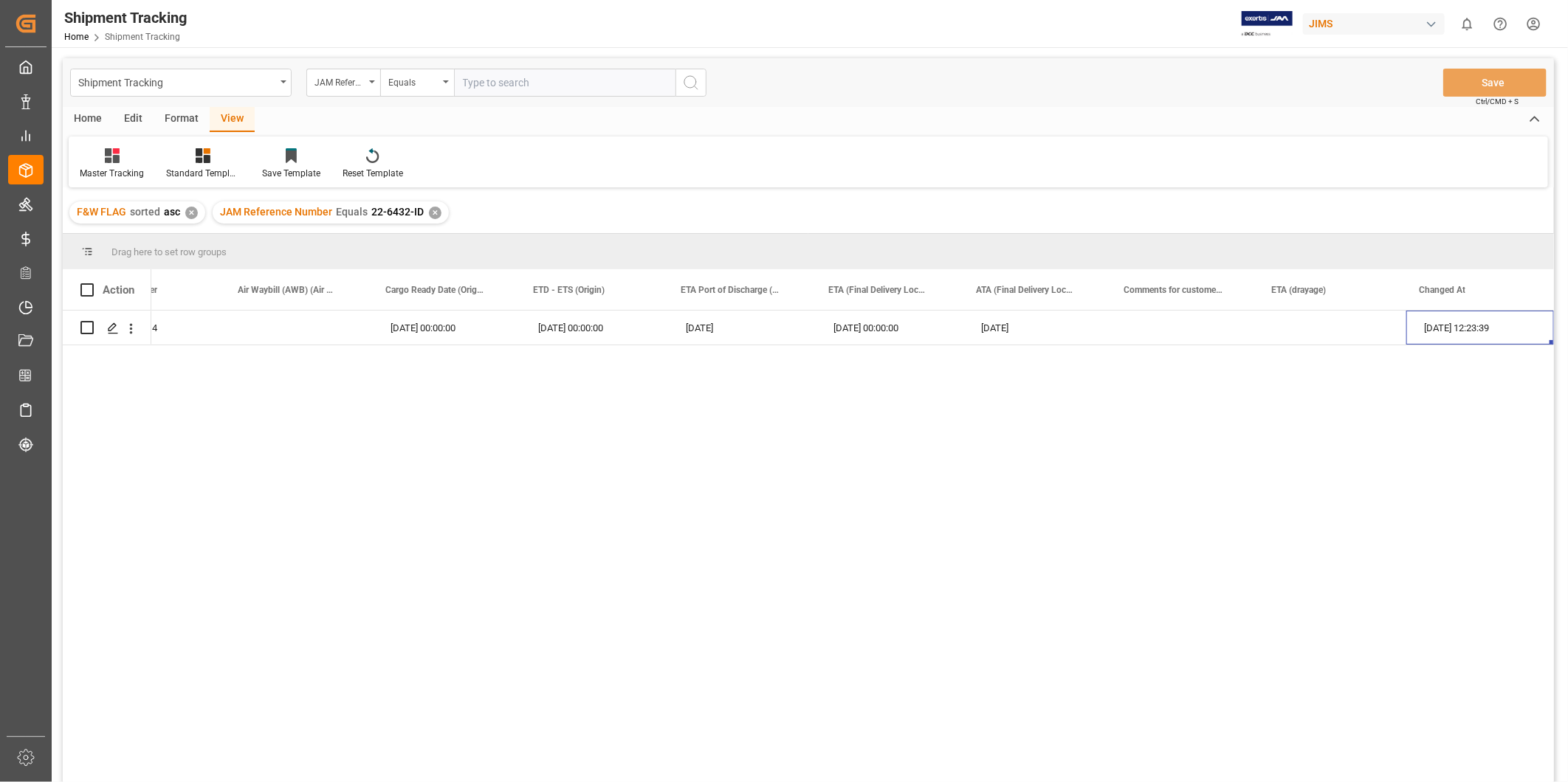
click at [880, 581] on div "770475349714 [DATE] 00:00:00 [DATE] 00:00:00 12-10-2024 [DATE] 00:00:00 12-10-2…" at bounding box center [853, 551] width 1403 height 481
click at [373, 329] on div "[DATE] 00:00:00" at bounding box center [446, 328] width 148 height 34
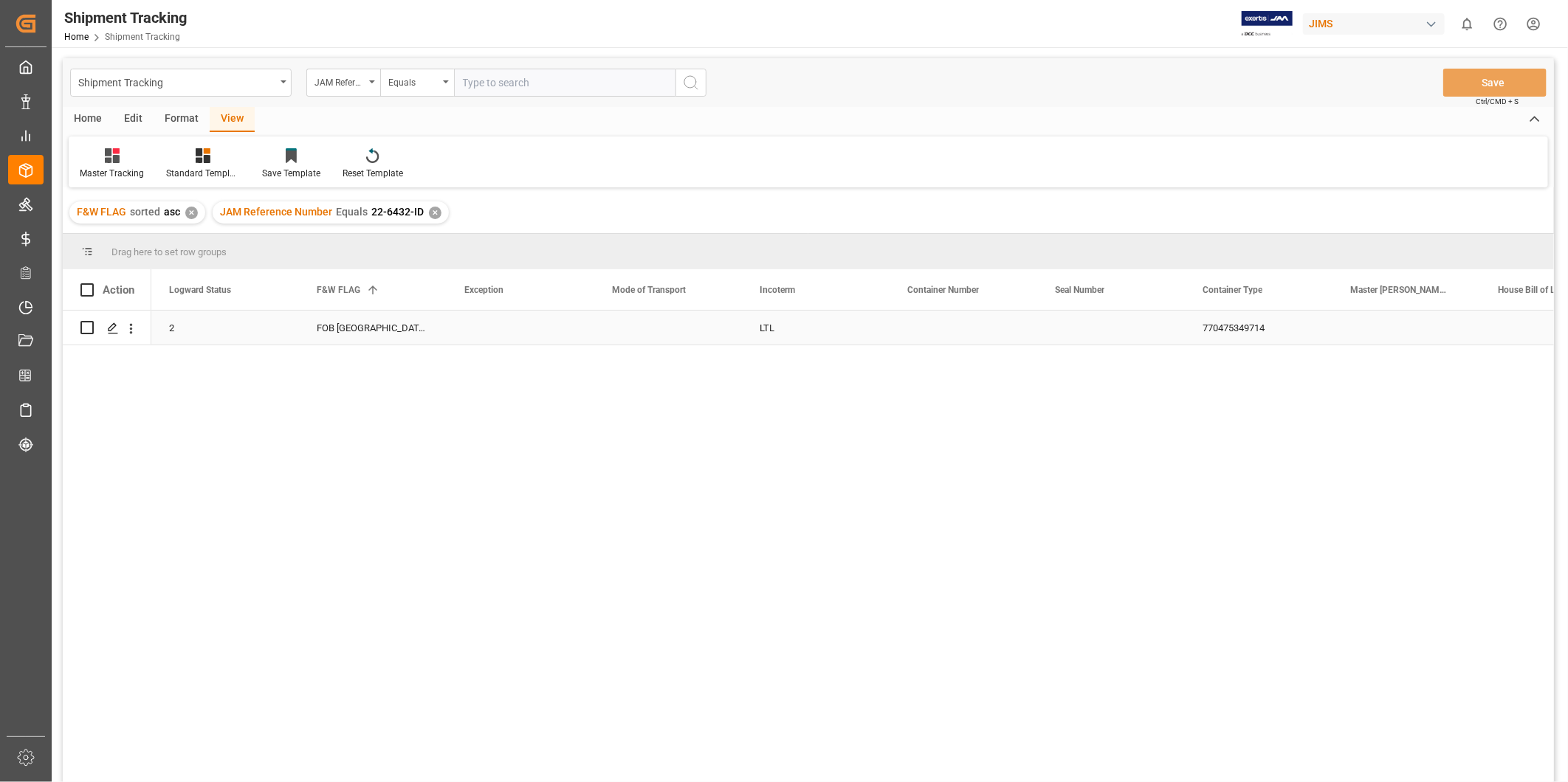
scroll to position [0, 296]
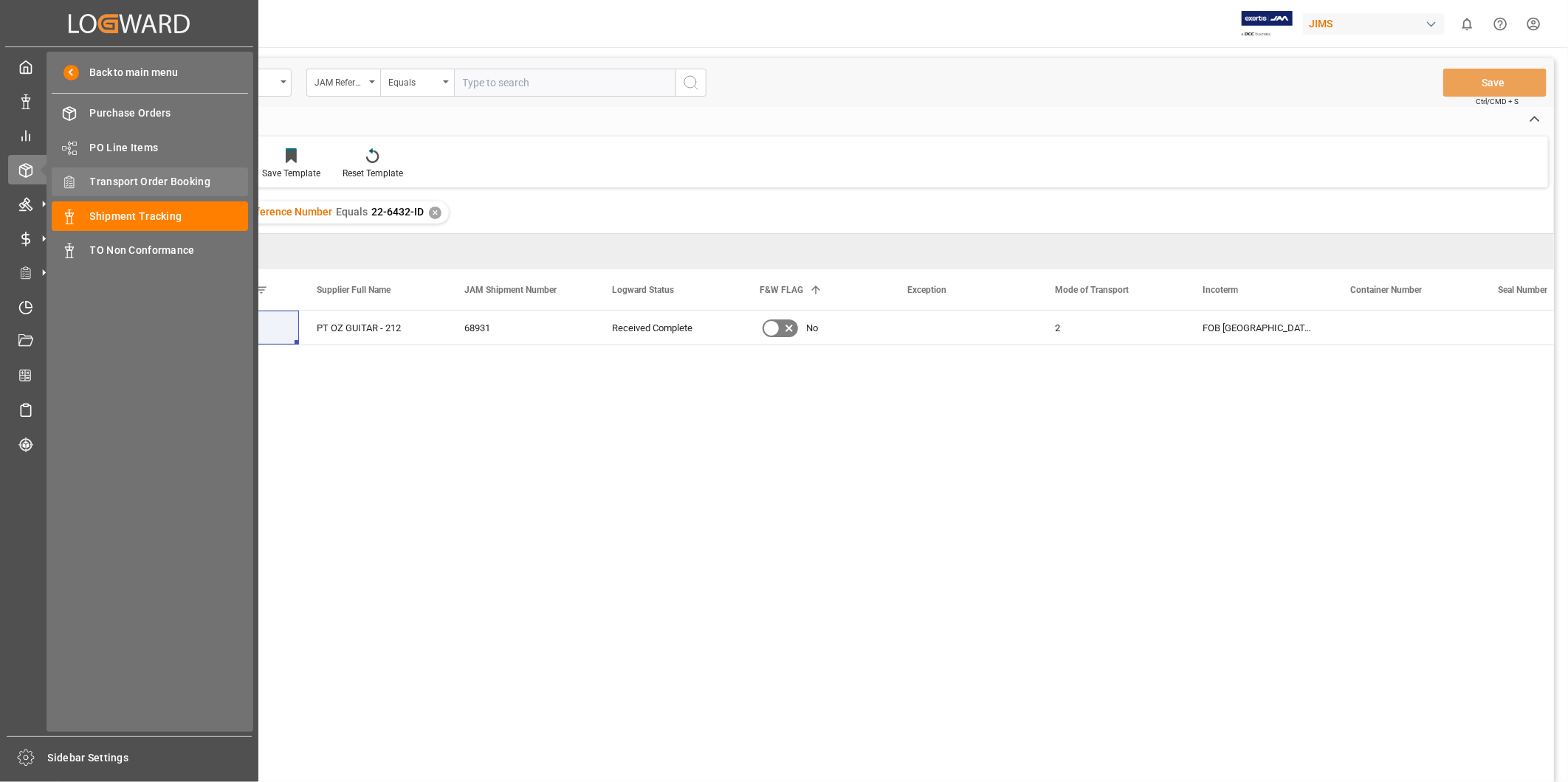
click at [180, 174] on span "Transport Order Booking" at bounding box center [169, 182] width 159 height 16
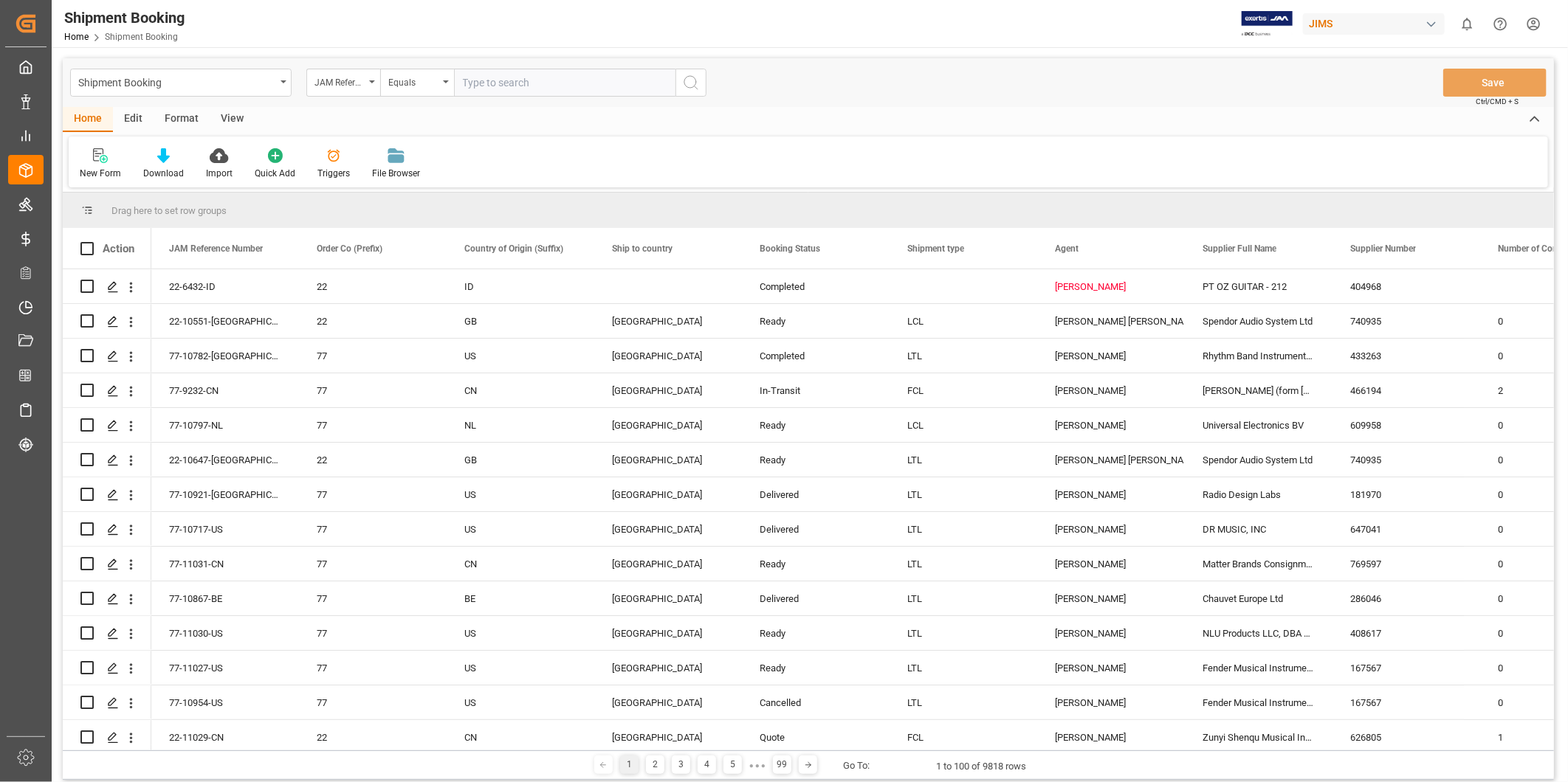
click at [518, 88] on input "text" at bounding box center [565, 83] width 222 height 28
paste input "22-6432-ID"
type input "22-6432-ID"
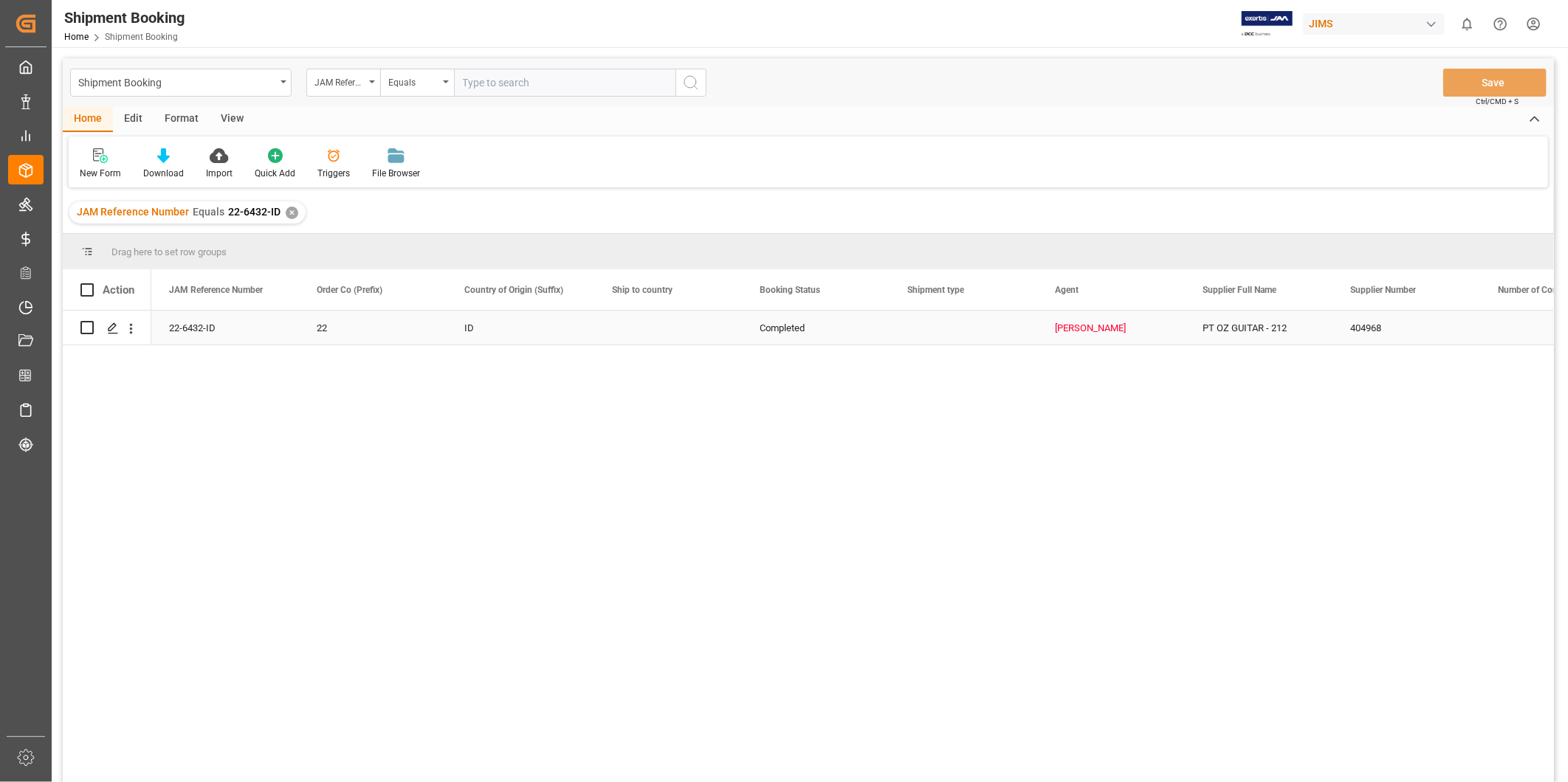
click at [222, 333] on div "22-6432-ID" at bounding box center [226, 328] width 148 height 34
click at [117, 326] on icon "Press SPACE to select this row." at bounding box center [113, 329] width 12 height 12
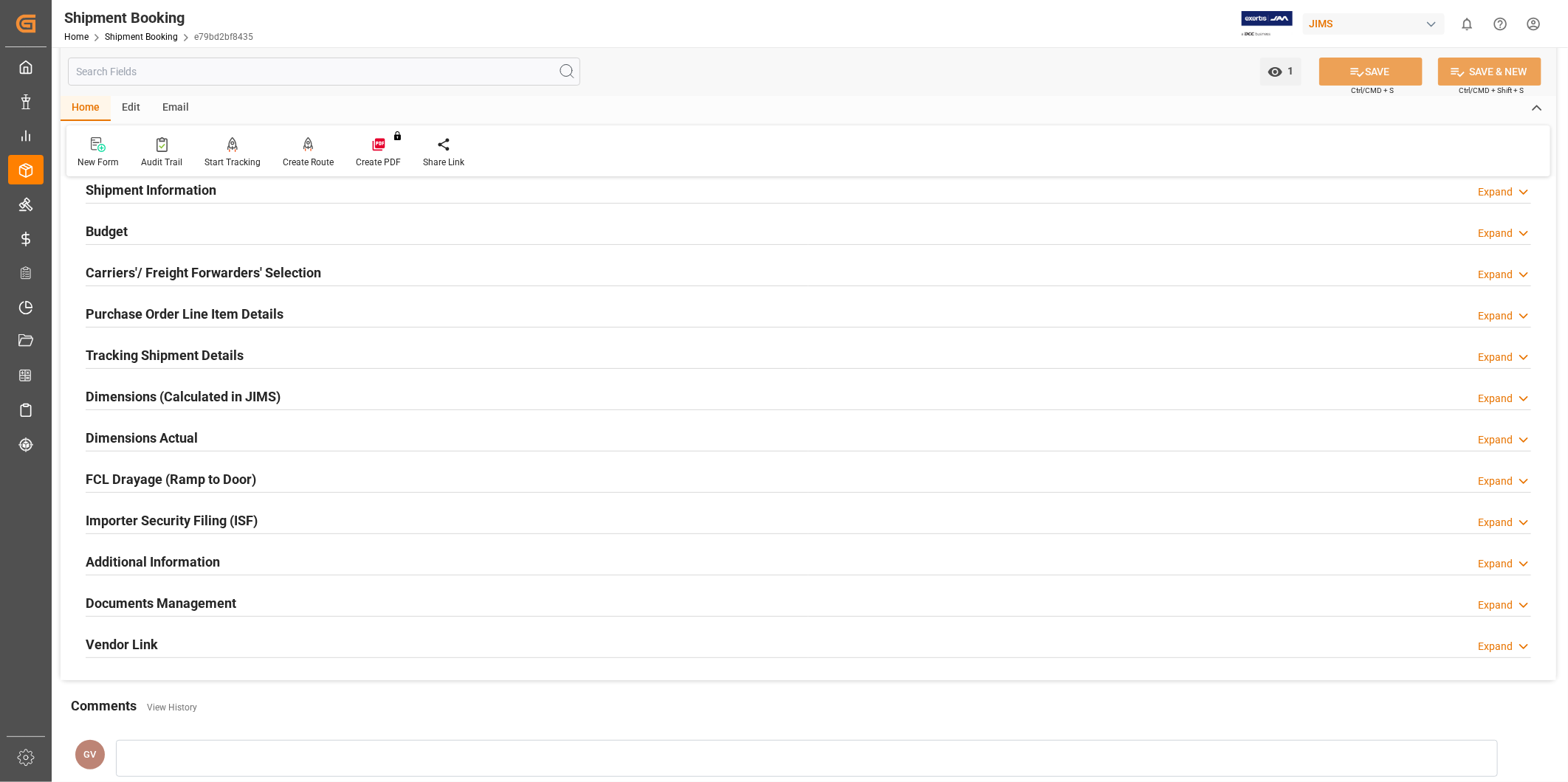
scroll to position [377, 0]
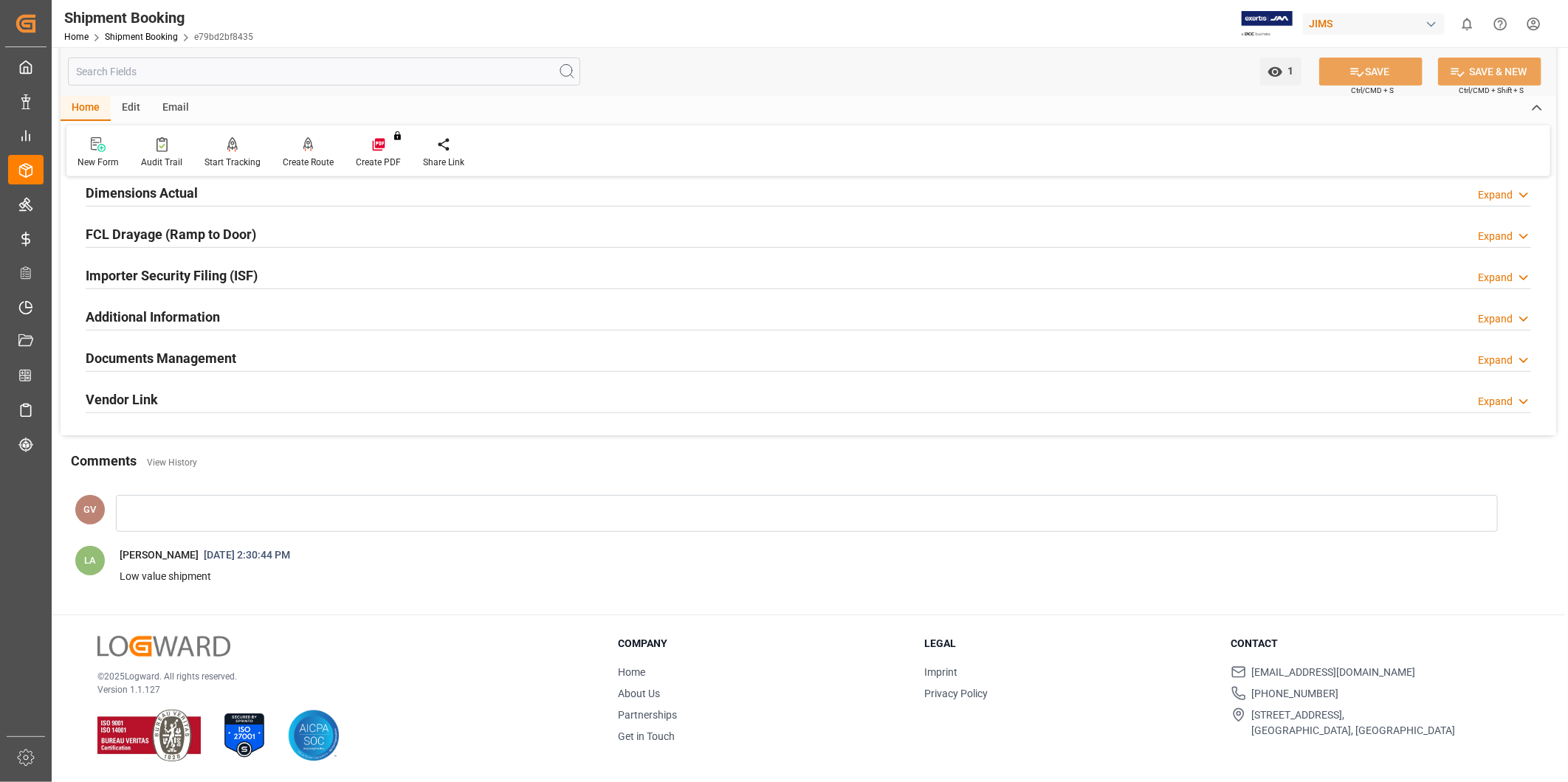
click at [225, 352] on h2 "Documents Management" at bounding box center [160, 358] width 151 height 19
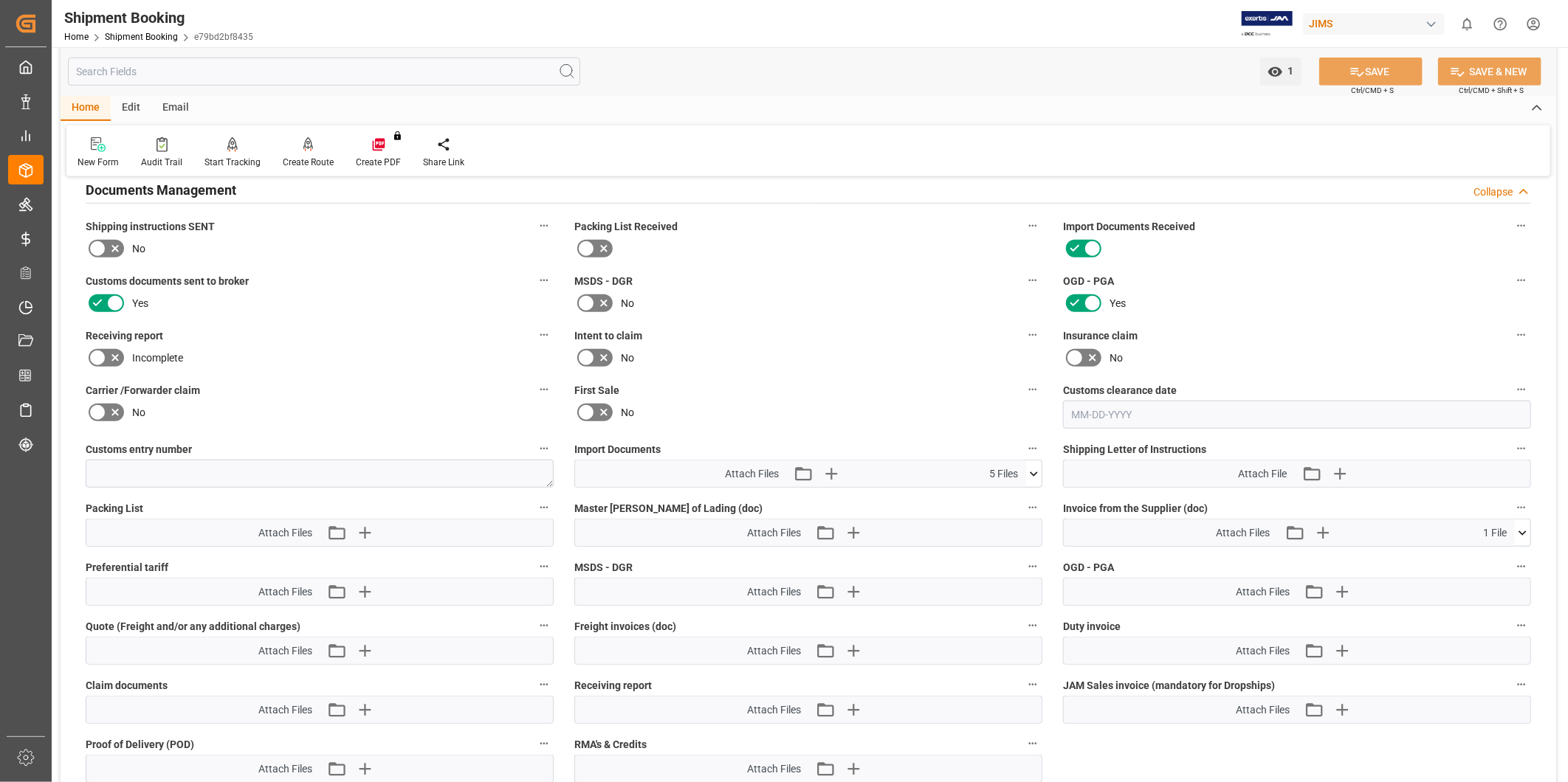
scroll to position [787, 0]
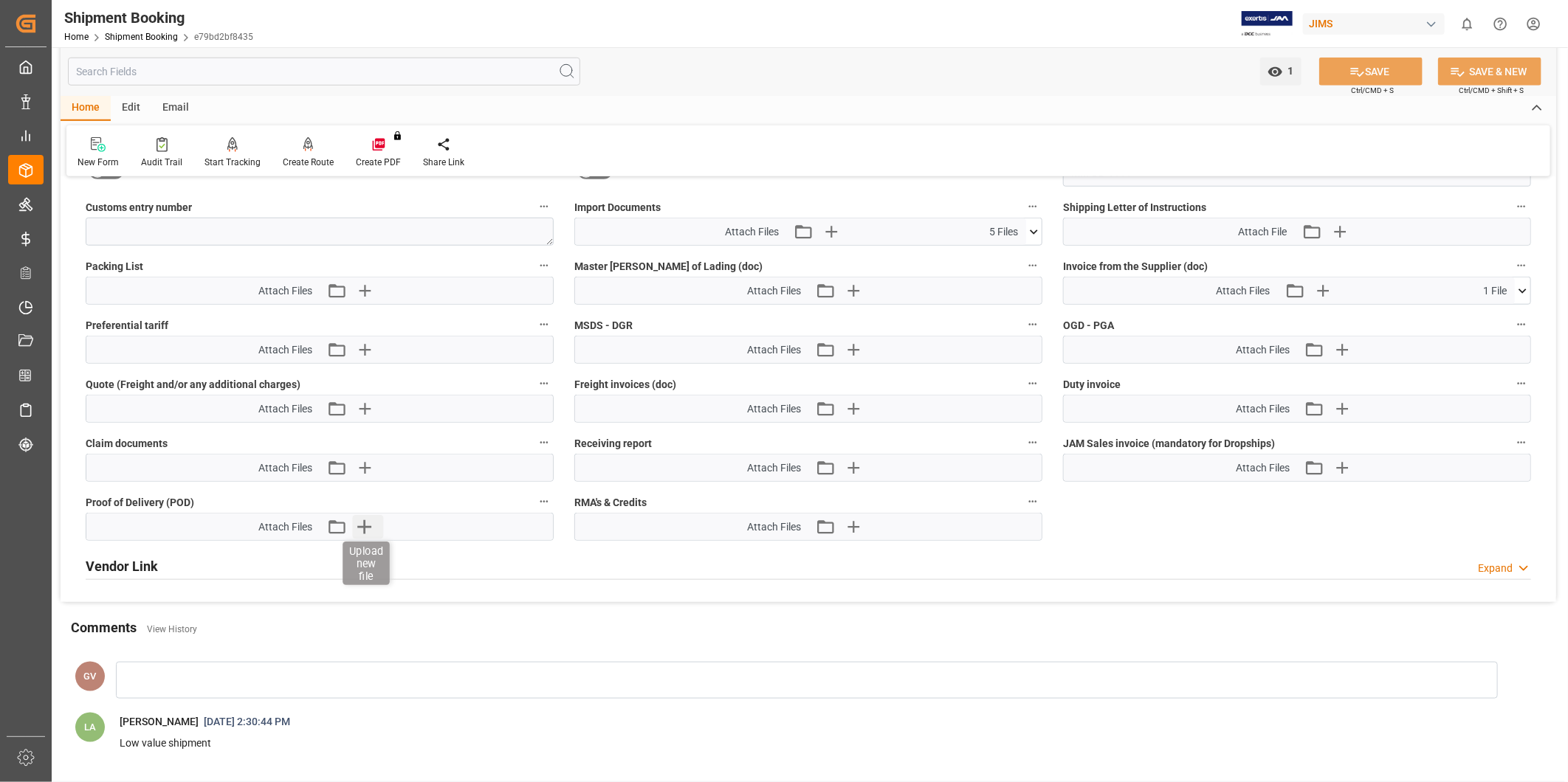
click at [364, 532] on icon "button" at bounding box center [365, 527] width 23 height 23
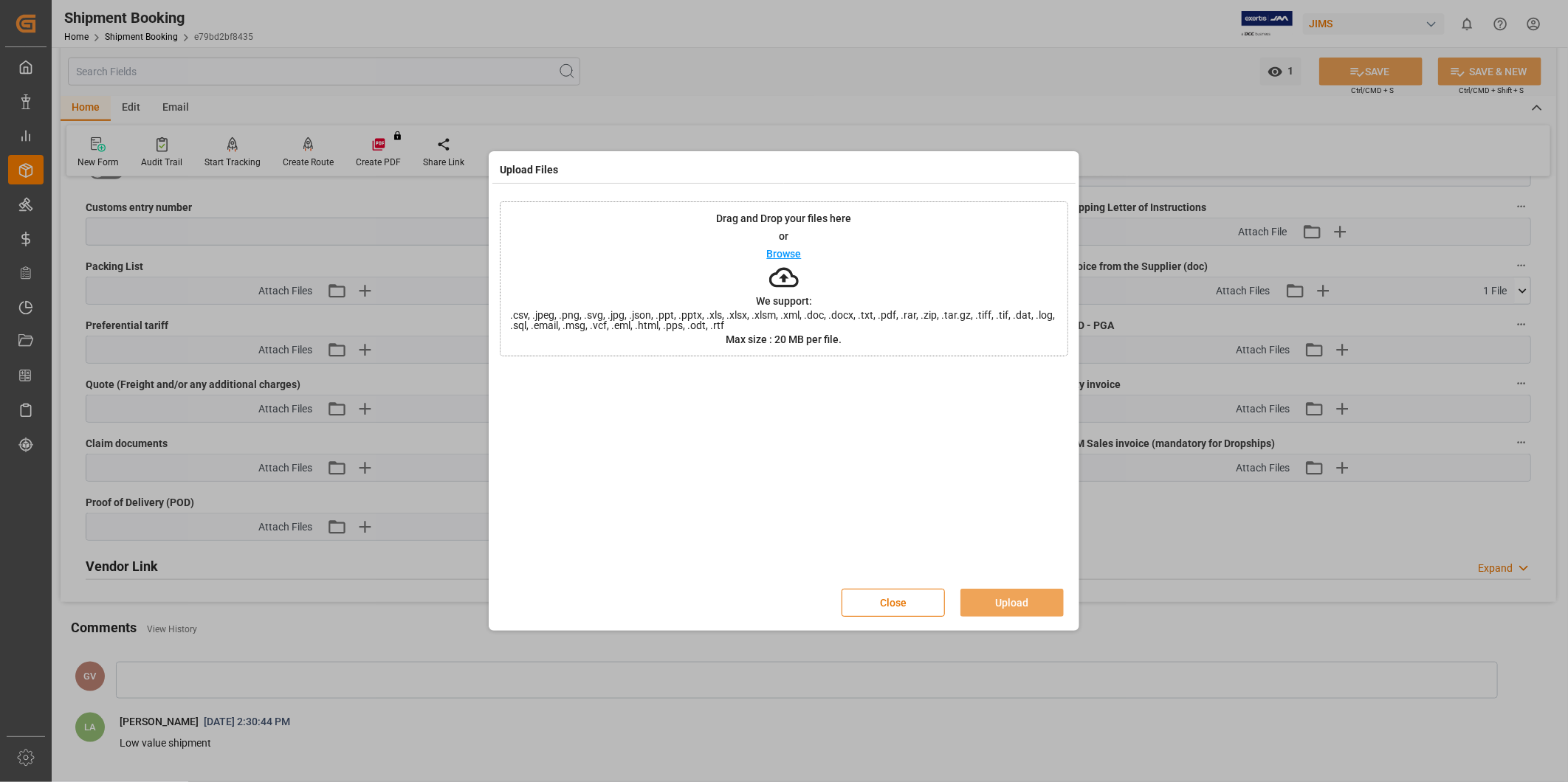
click at [773, 256] on p "Browse" at bounding box center [785, 254] width 35 height 11
click at [1021, 609] on button "Upload" at bounding box center [1012, 603] width 103 height 28
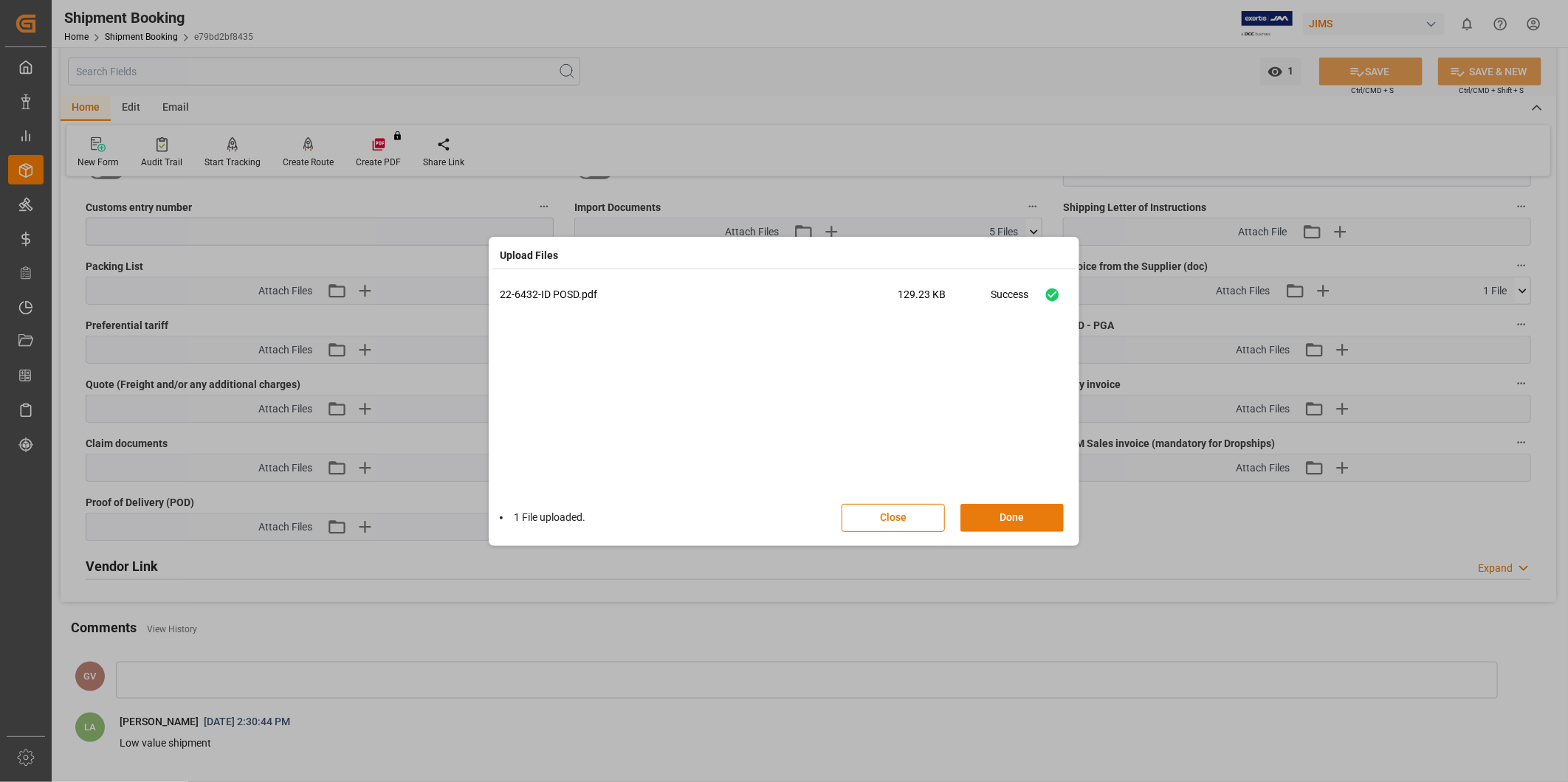
click at [1003, 522] on button "Done" at bounding box center [1012, 517] width 103 height 28
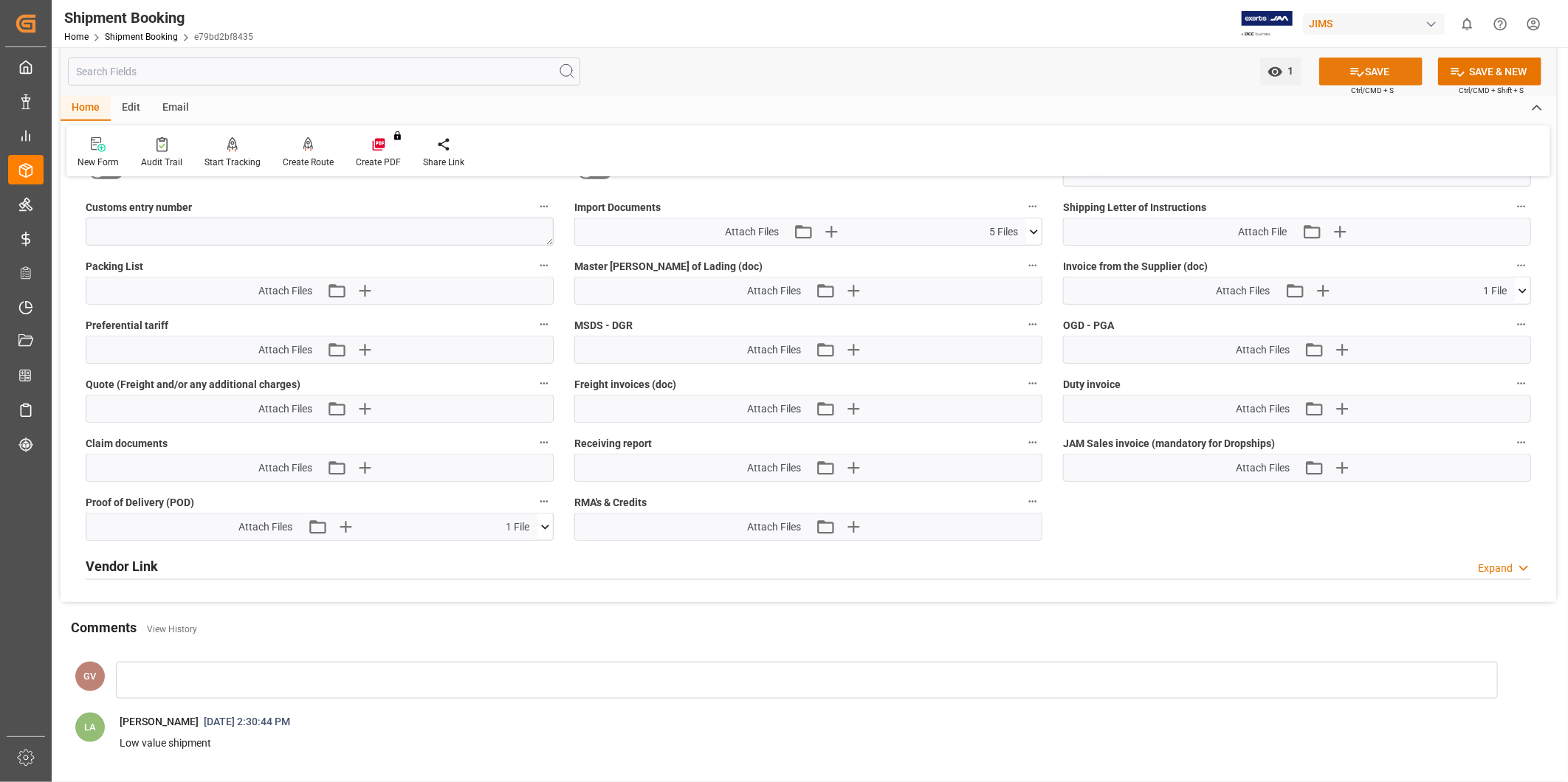
click at [1369, 72] on button "SAVE" at bounding box center [1371, 71] width 103 height 28
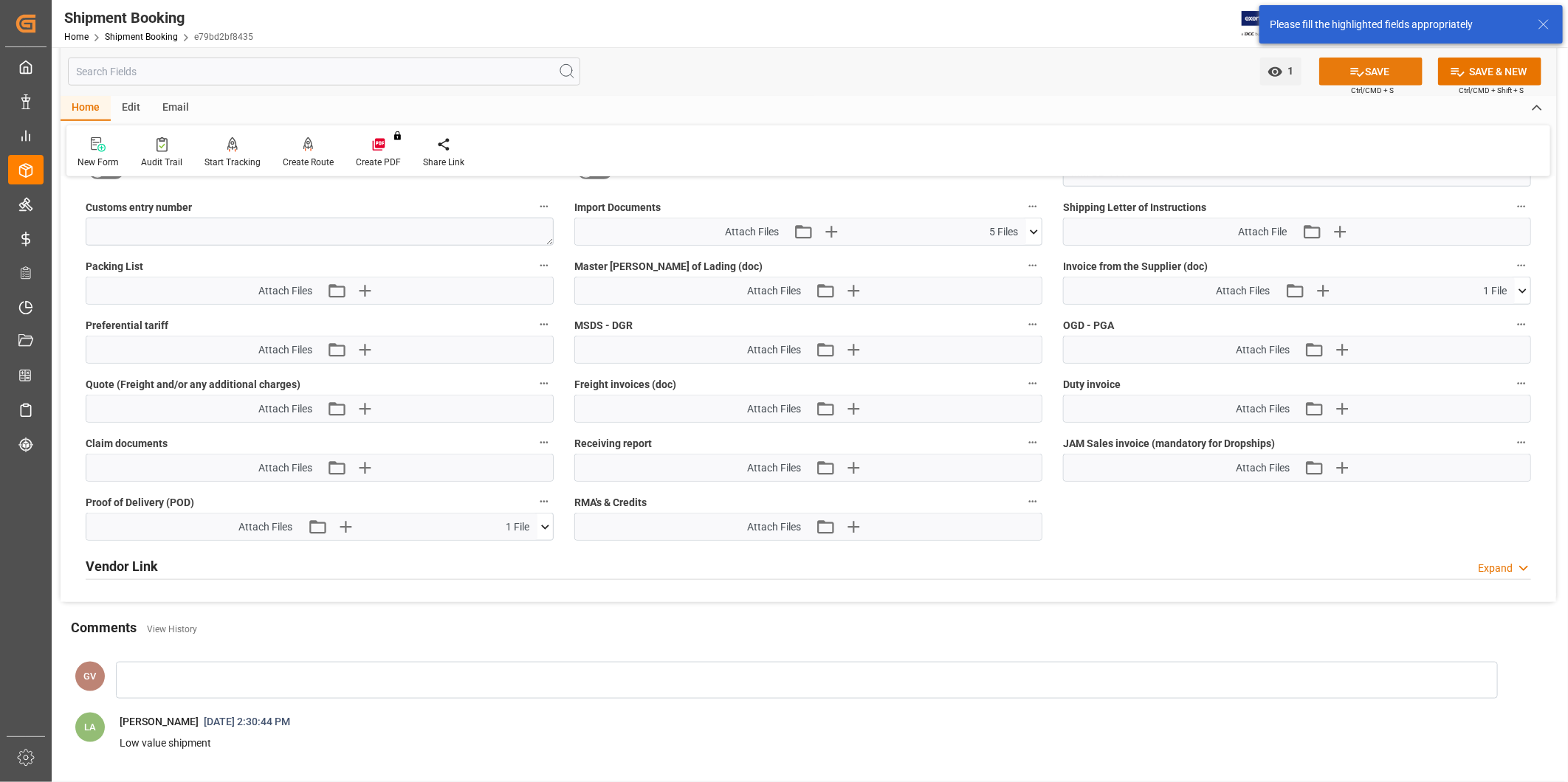
click at [1378, 69] on button "SAVE" at bounding box center [1371, 71] width 103 height 28
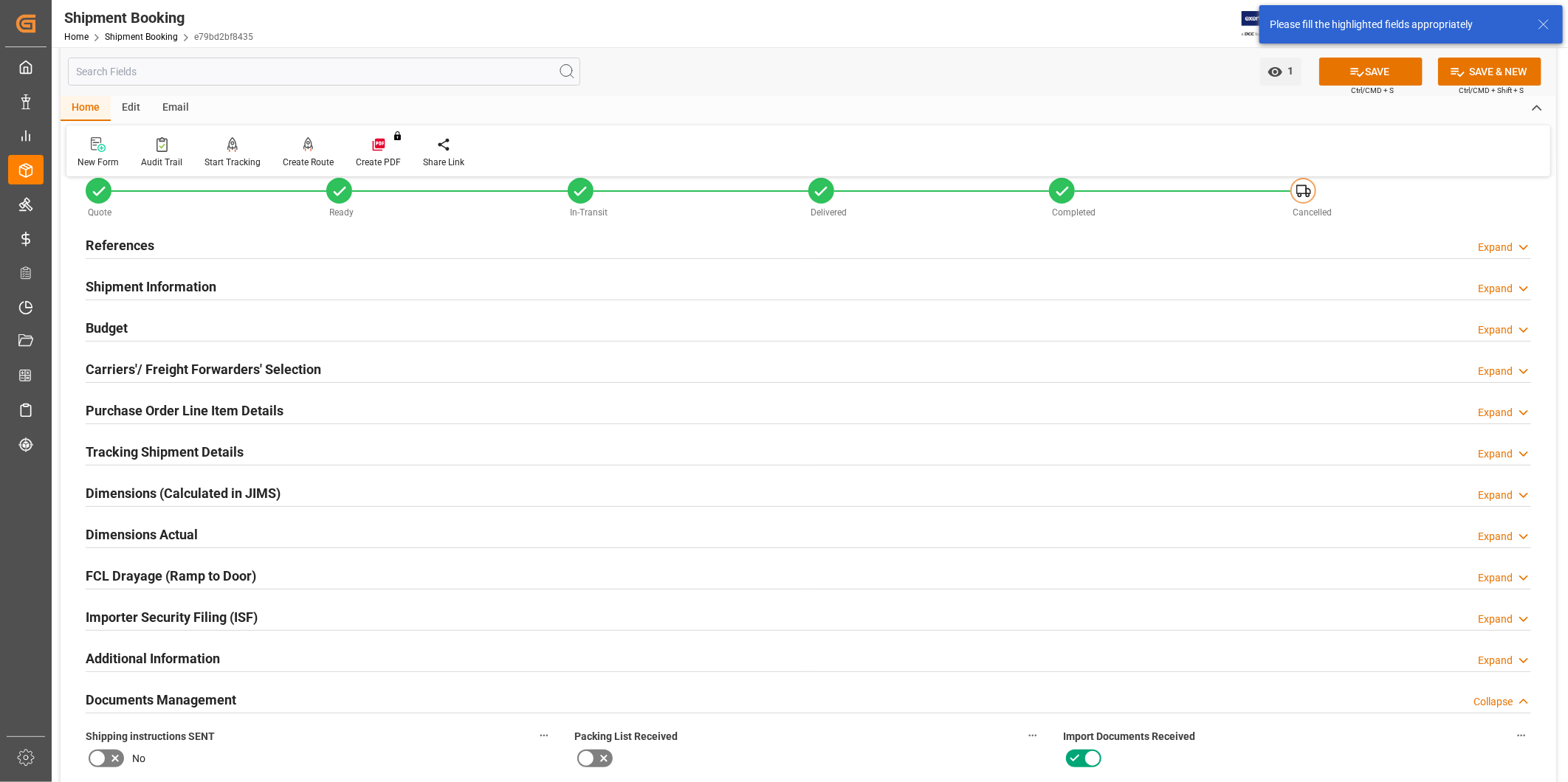
scroll to position [0, 0]
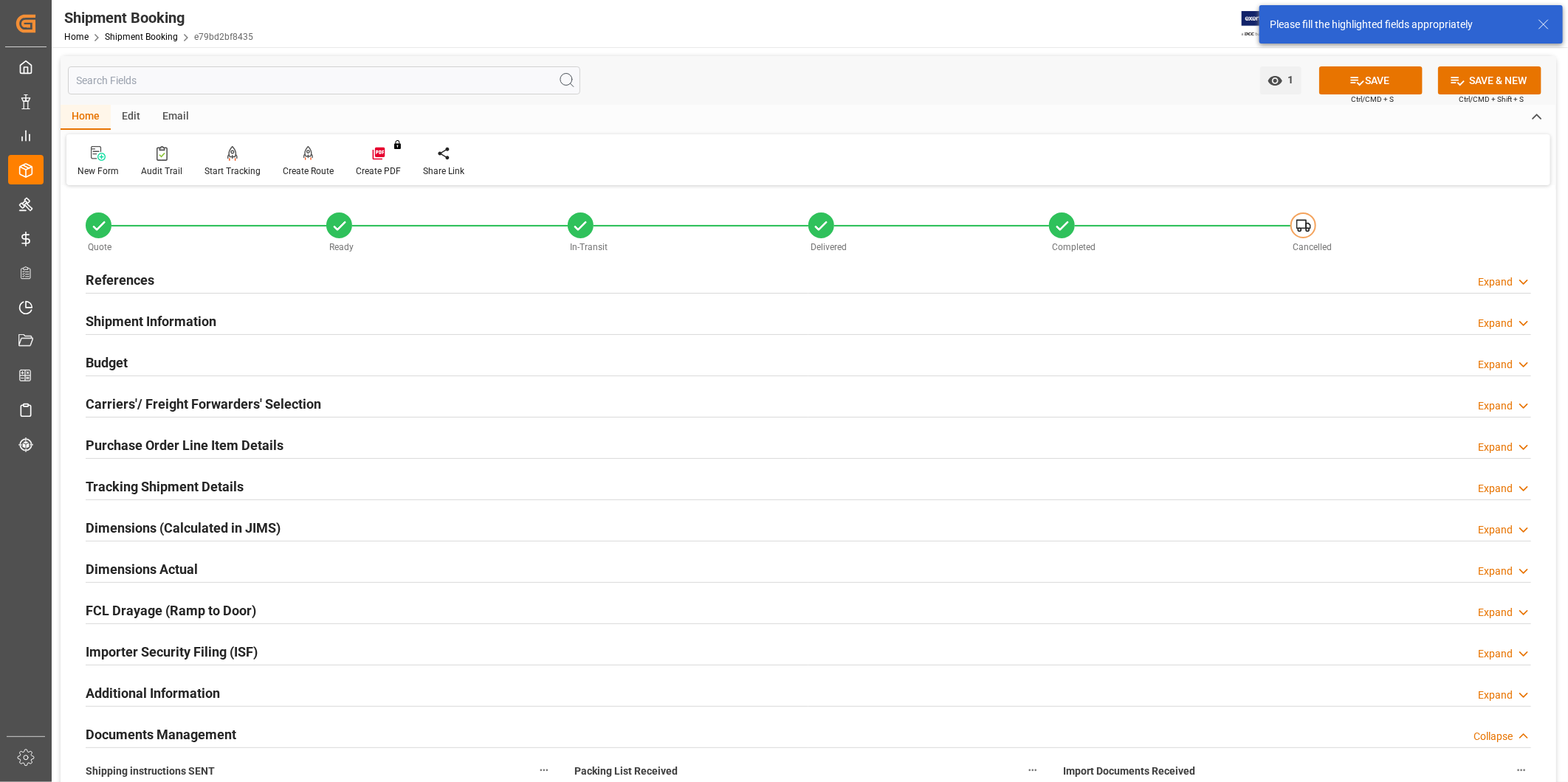
click at [1529, 275] on icon at bounding box center [1523, 282] width 15 height 16
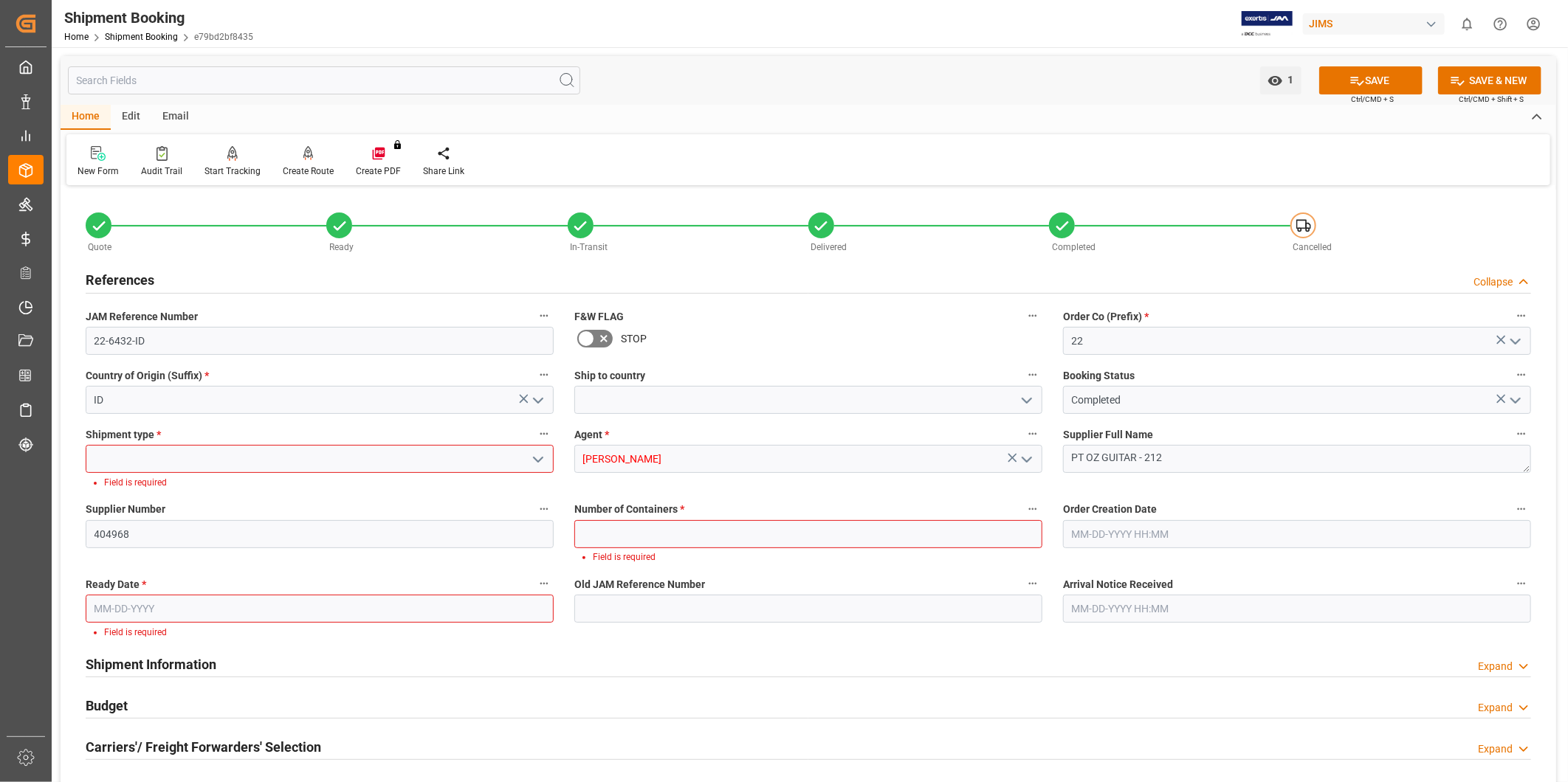
click at [541, 460] on icon "open menu" at bounding box center [538, 460] width 18 height 18
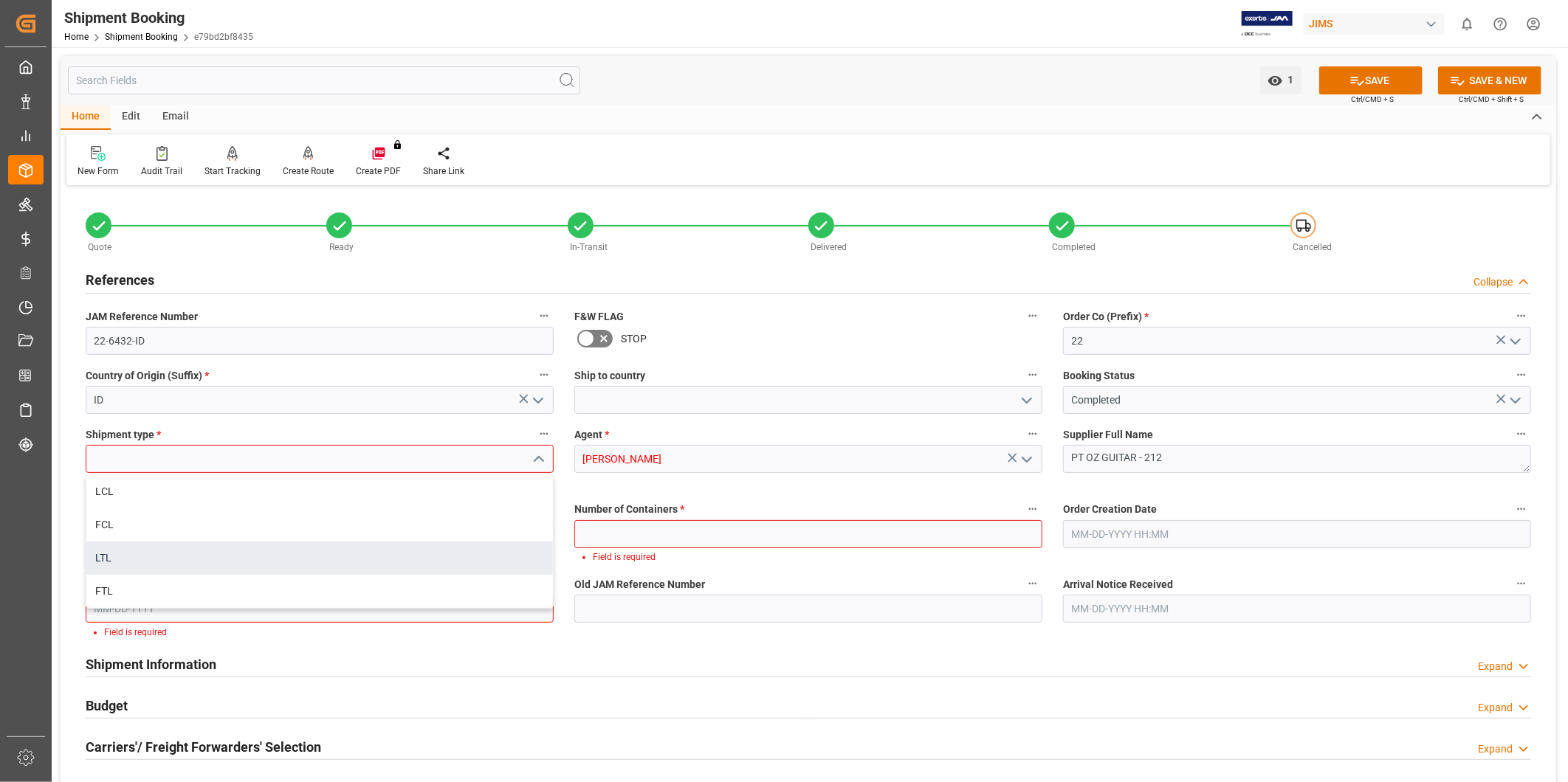
click at [484, 559] on div "LTL" at bounding box center [320, 558] width 467 height 33
type input "LTL"
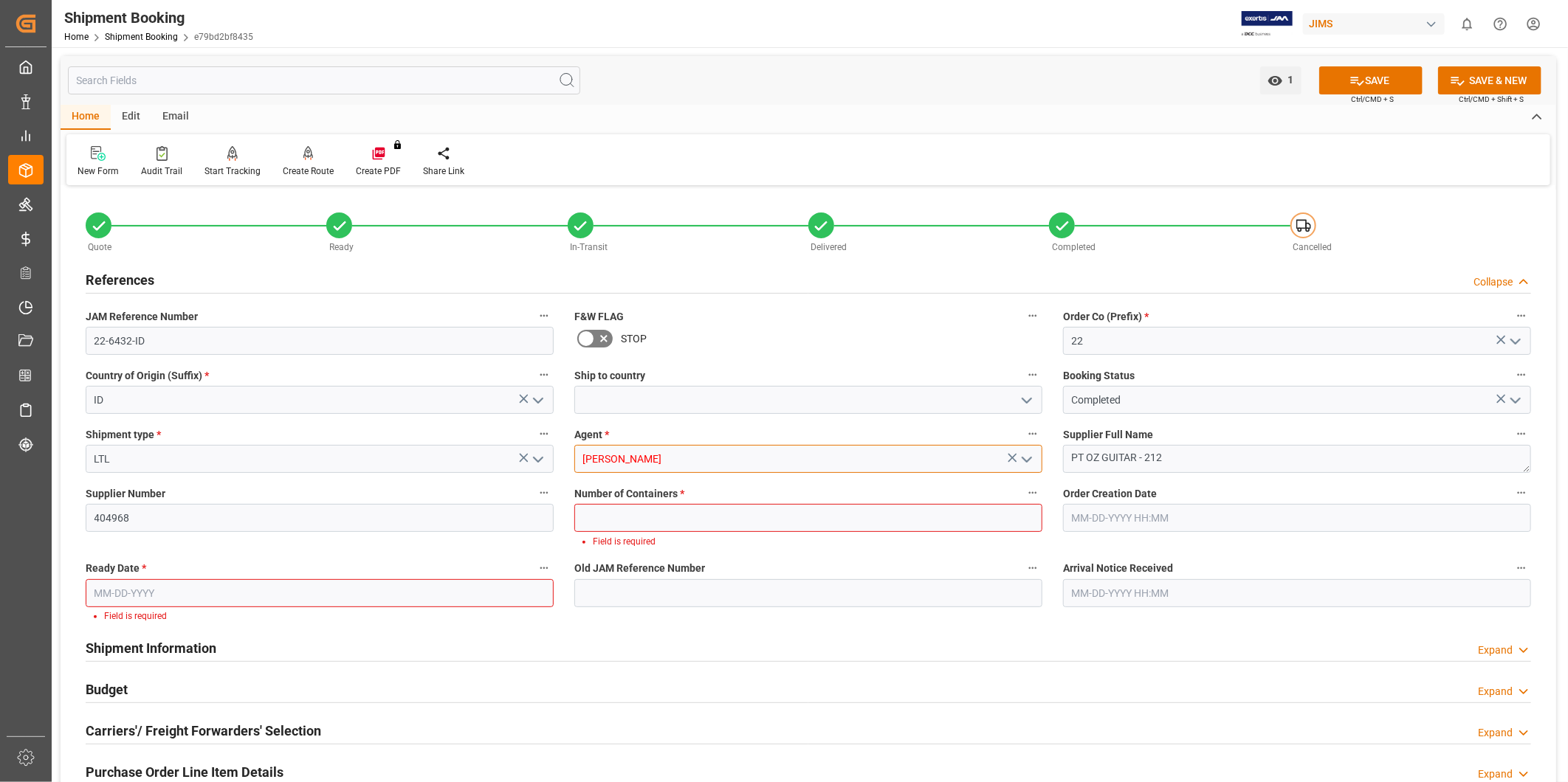
click at [889, 468] on input "[PERSON_NAME]" at bounding box center [807, 459] width 468 height 28
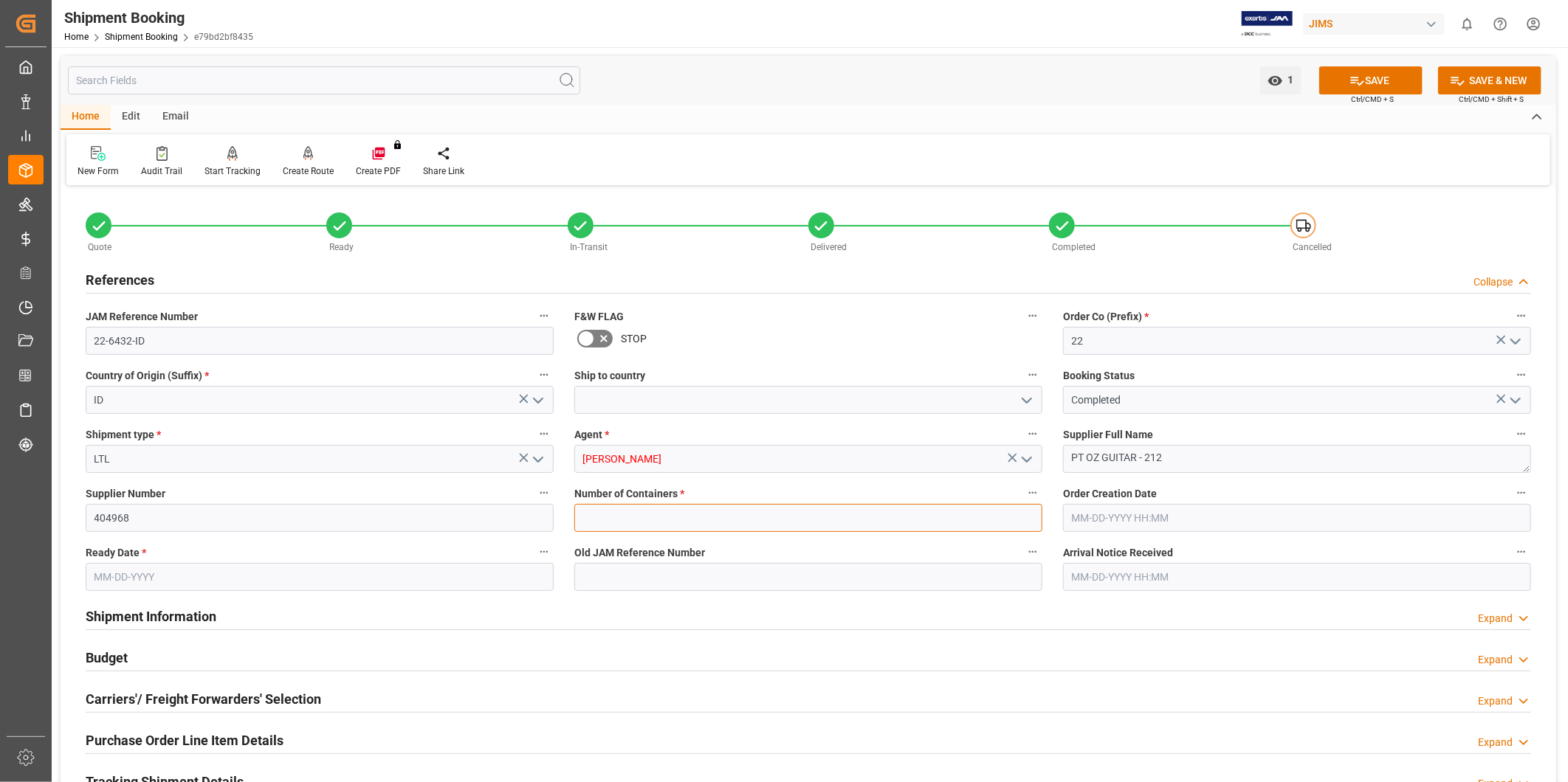
click at [762, 525] on input "text" at bounding box center [807, 517] width 468 height 28
type input "0"
click at [1088, 666] on div "Budget Expand" at bounding box center [808, 657] width 1445 height 28
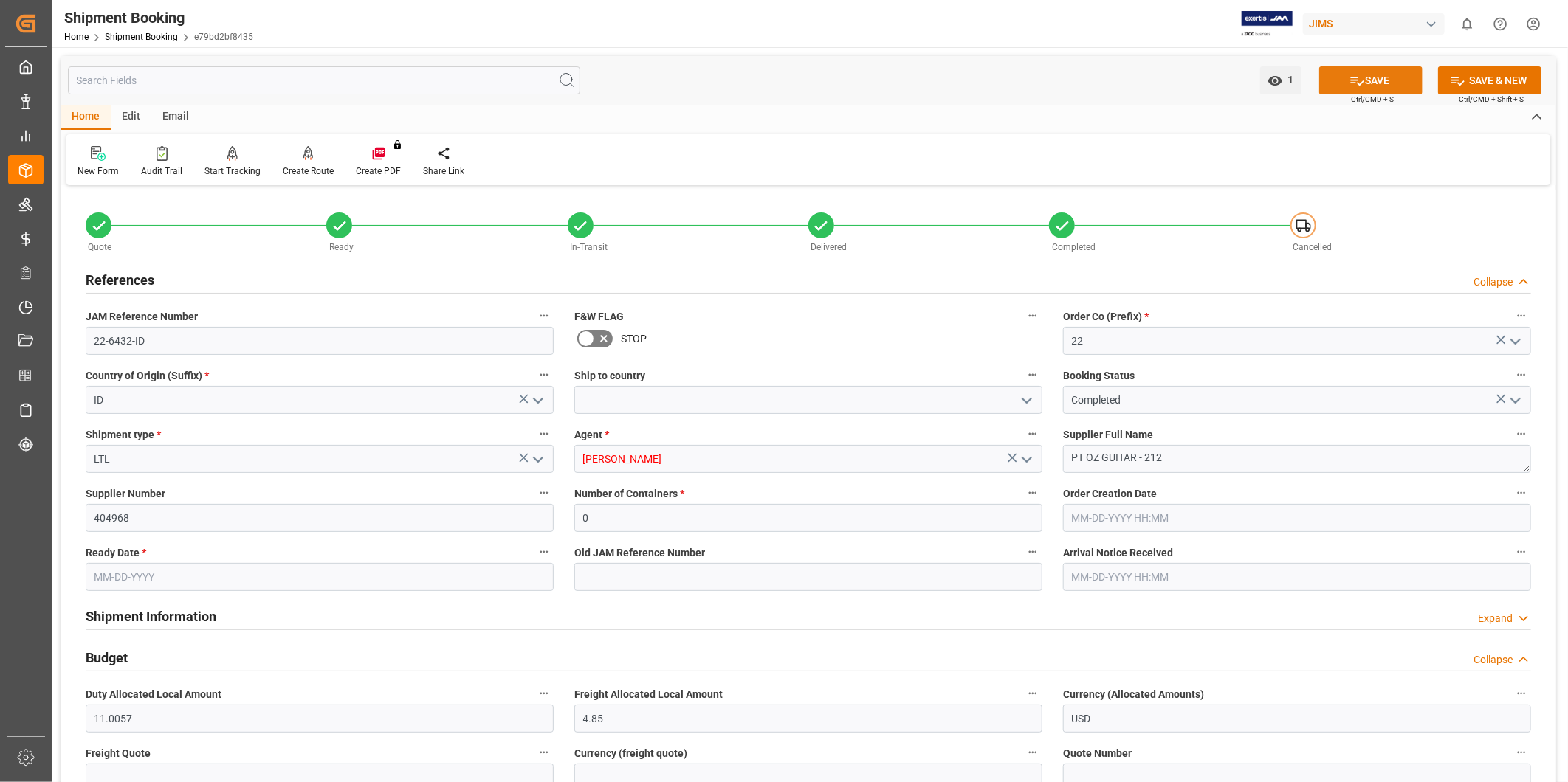
click at [1383, 81] on button "SAVE" at bounding box center [1371, 80] width 103 height 28
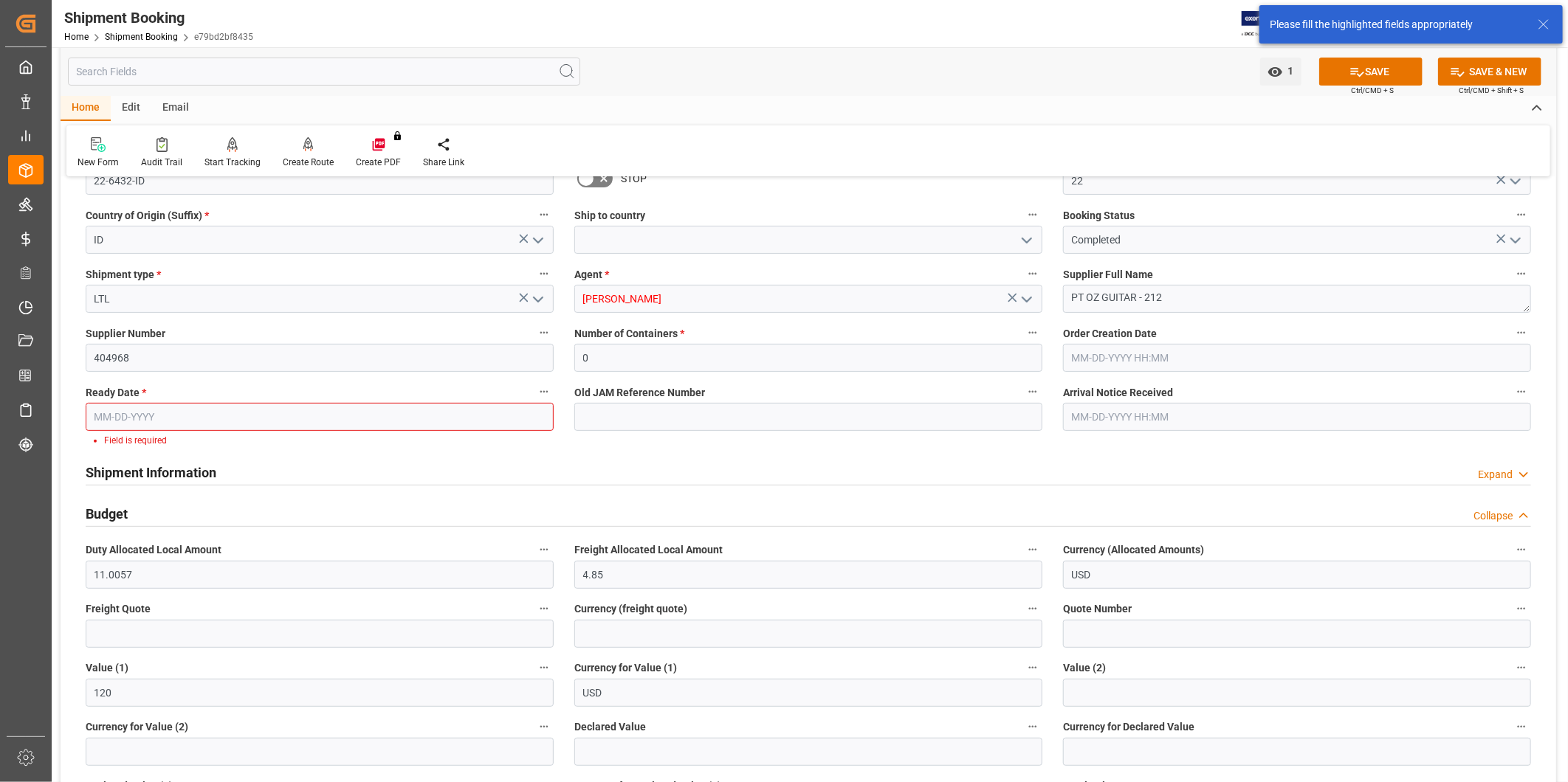
scroll to position [162, 0]
click at [336, 405] on input "text" at bounding box center [319, 414] width 468 height 28
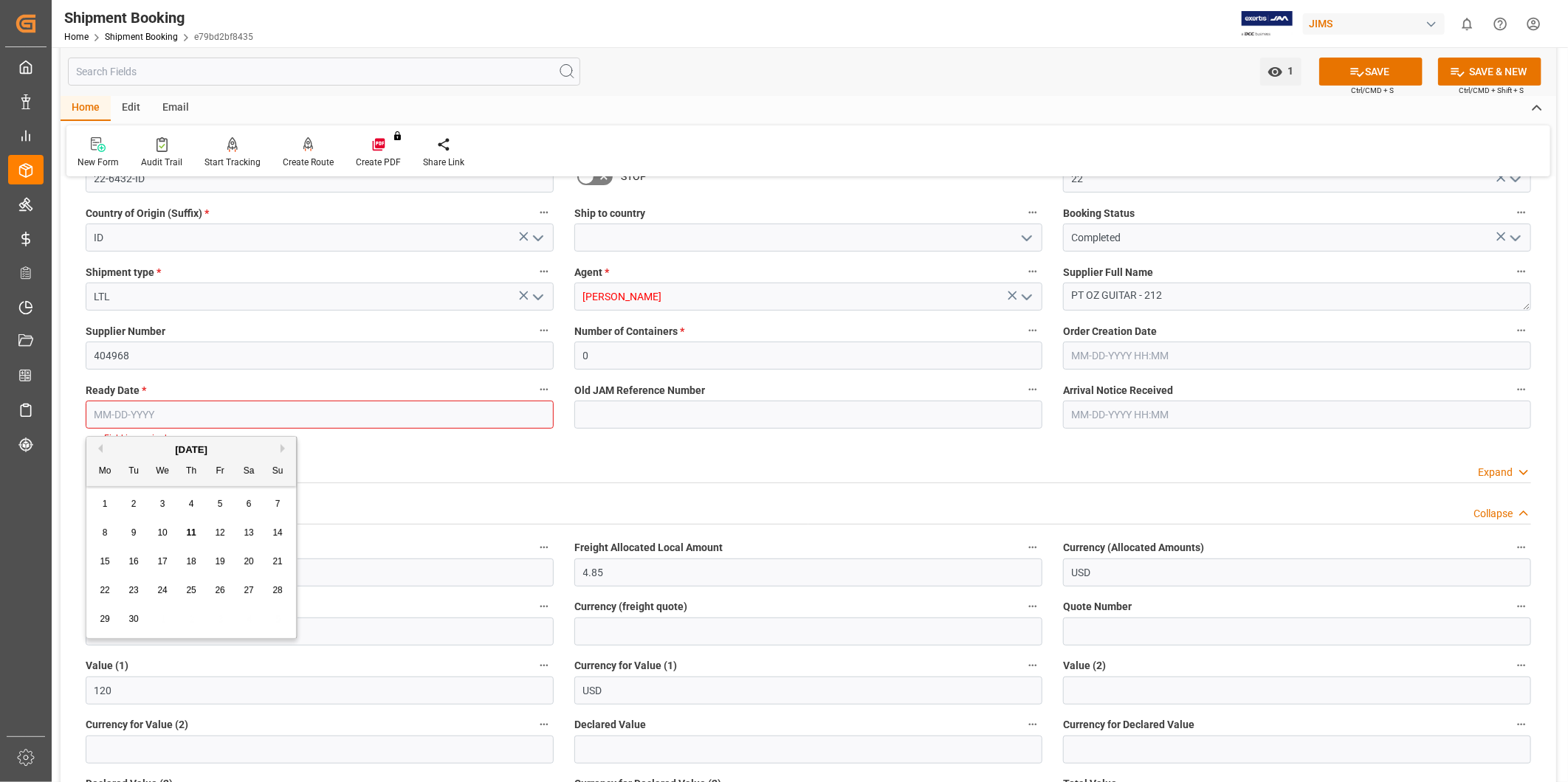
click at [189, 507] on span "4" at bounding box center [191, 504] width 5 height 11
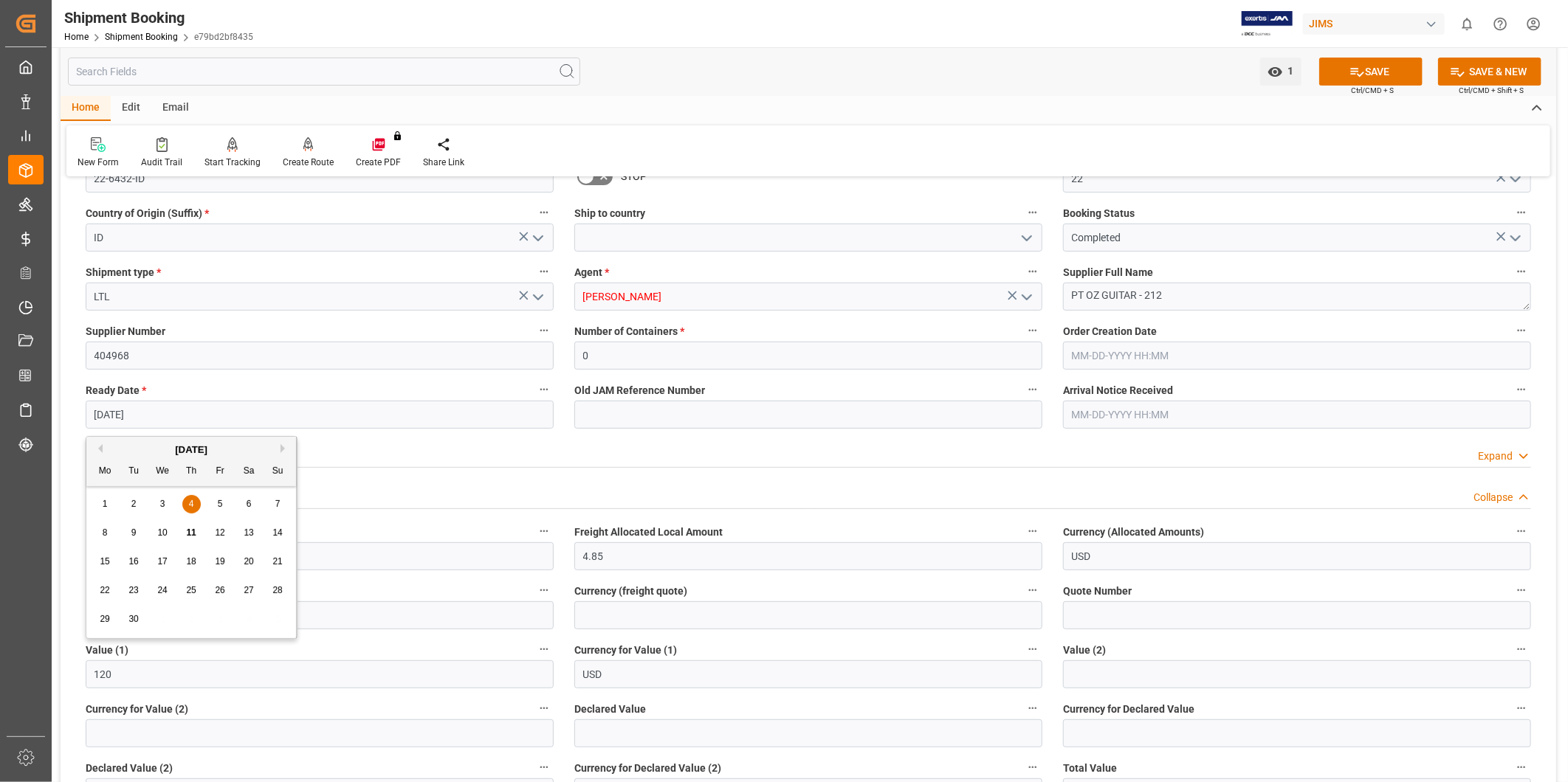
click at [107, 411] on input "[DATE]" at bounding box center [319, 414] width 468 height 28
click at [91, 446] on div "[DATE]" at bounding box center [192, 449] width 210 height 15
click at [286, 454] on div "[DATE]" at bounding box center [192, 449] width 210 height 15
click at [99, 445] on button "Previous Month" at bounding box center [97, 448] width 9 height 9
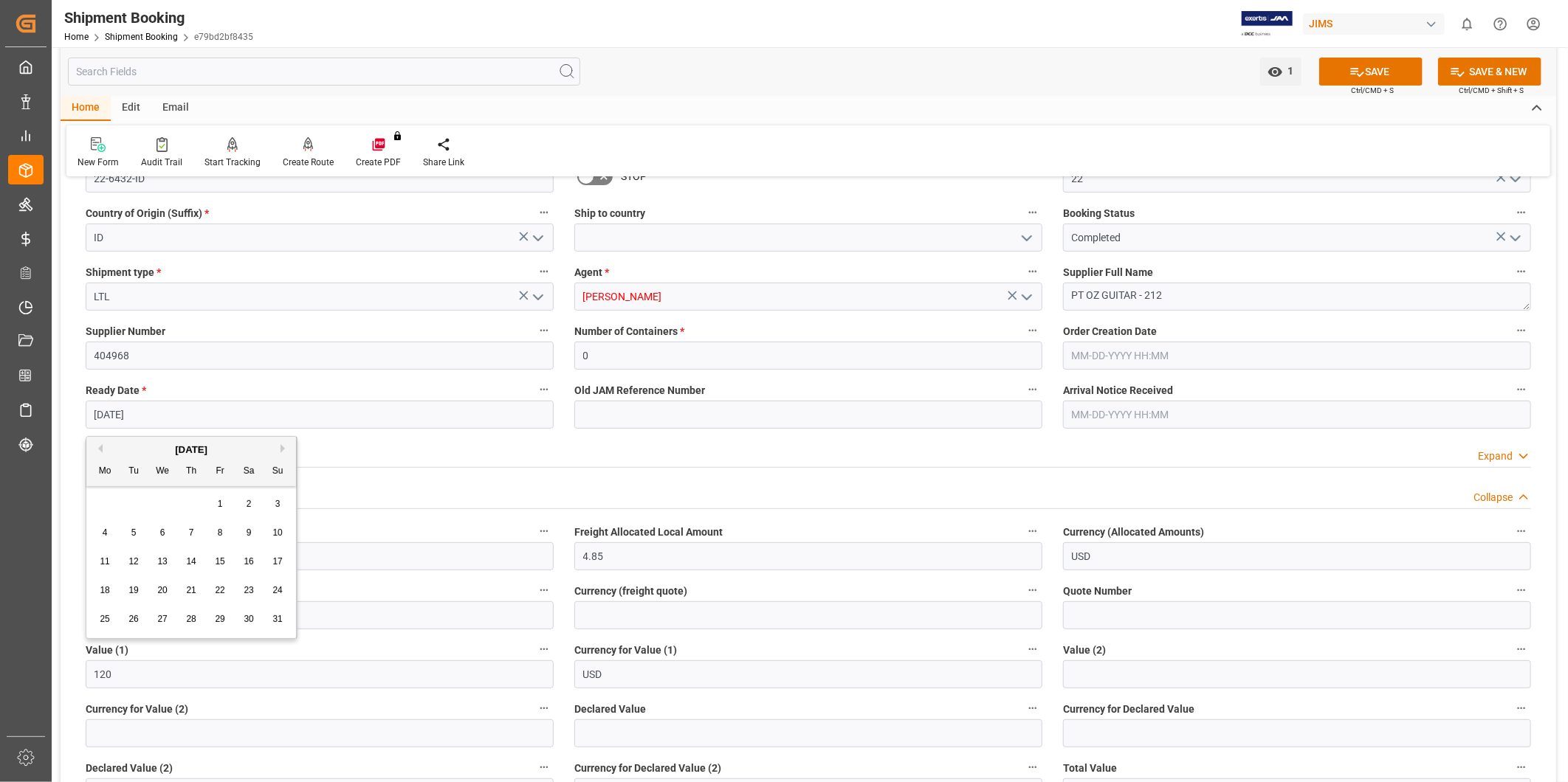
click at [99, 445] on button "Previous Month" at bounding box center [97, 448] width 9 height 9
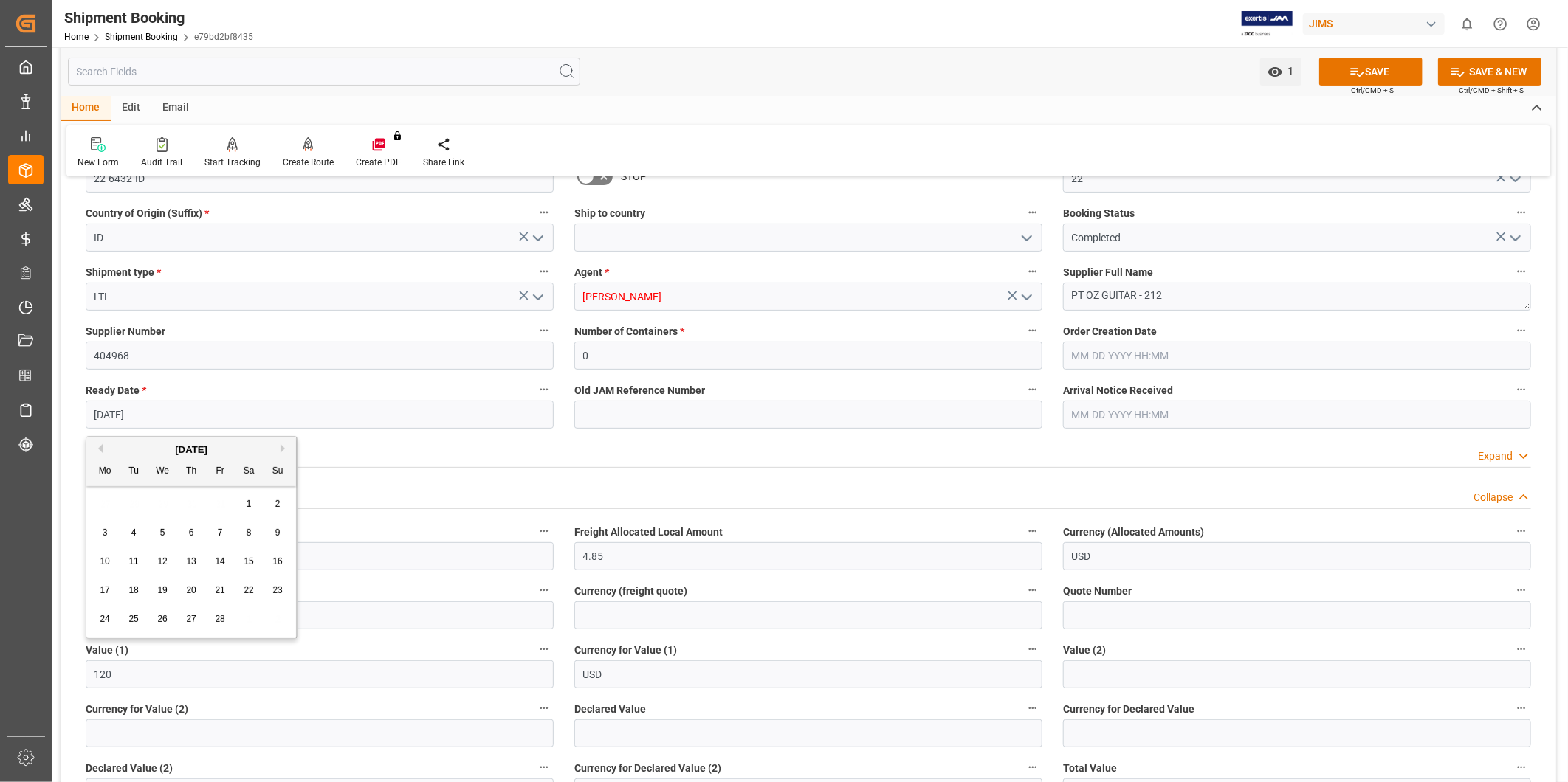
click at [99, 445] on button "Previous Month" at bounding box center [97, 448] width 9 height 9
click at [160, 537] on span "4" at bounding box center [162, 533] width 5 height 11
type input "[DATE]"
click at [1391, 72] on button "SAVE" at bounding box center [1371, 71] width 103 height 28
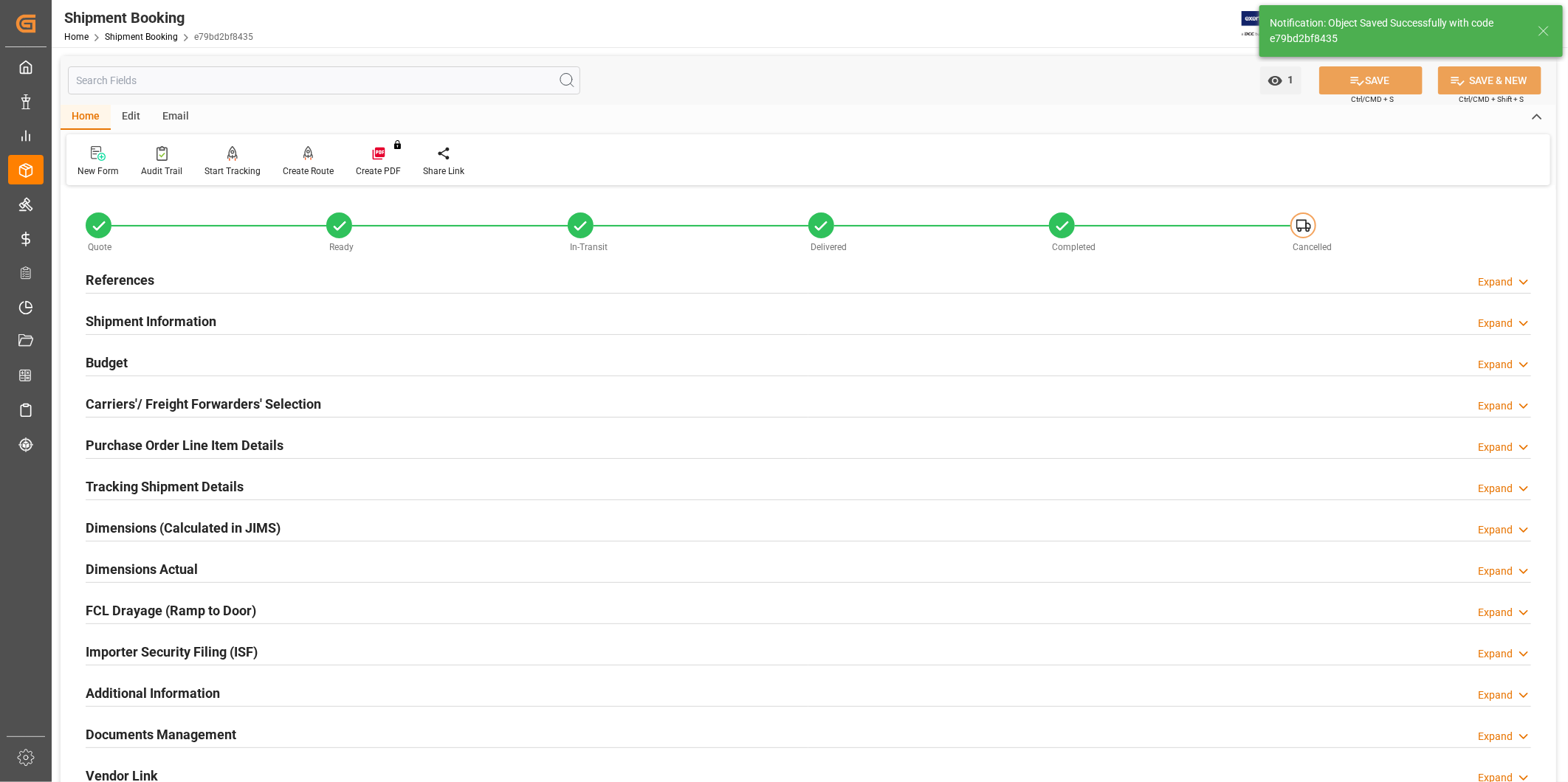
scroll to position [377, 0]
